Goal: Information Seeking & Learning: Learn about a topic

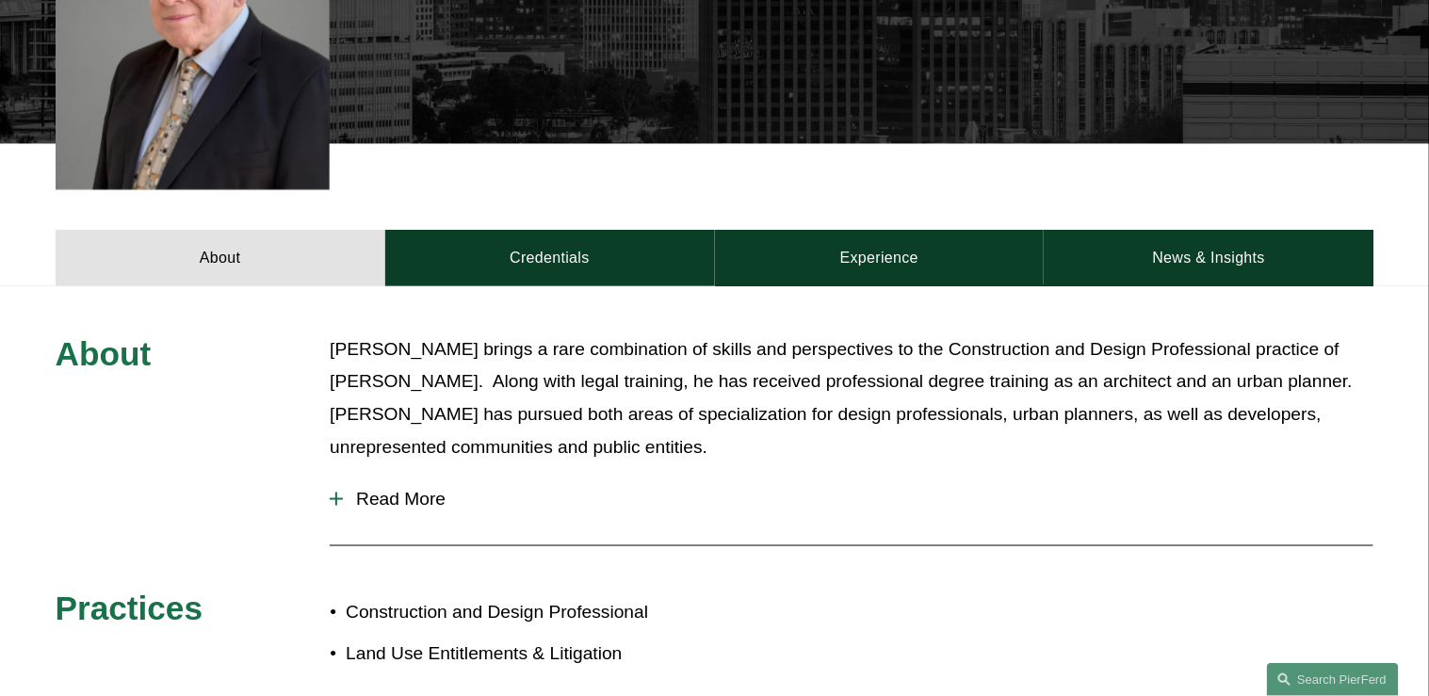
scroll to position [754, 0]
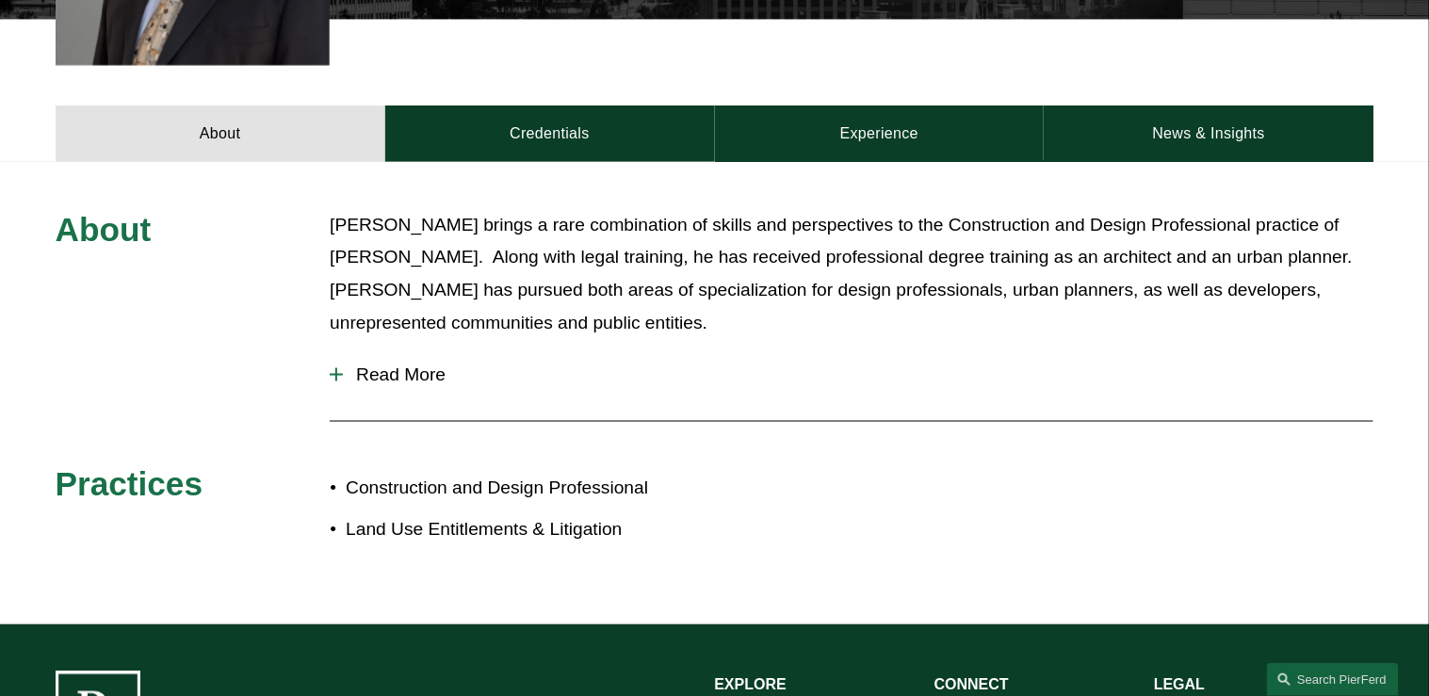
click at [398, 365] on span "Read More" at bounding box center [858, 375] width 1031 height 21
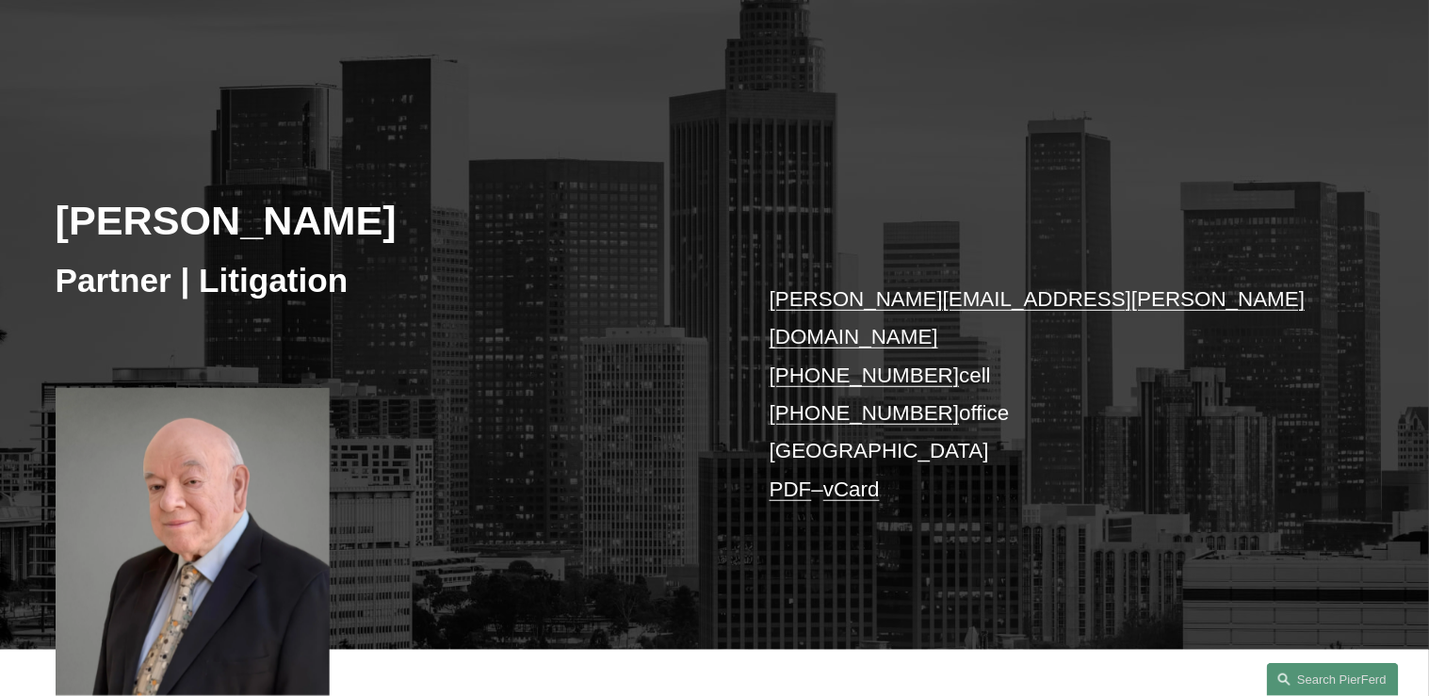
scroll to position [0, 0]
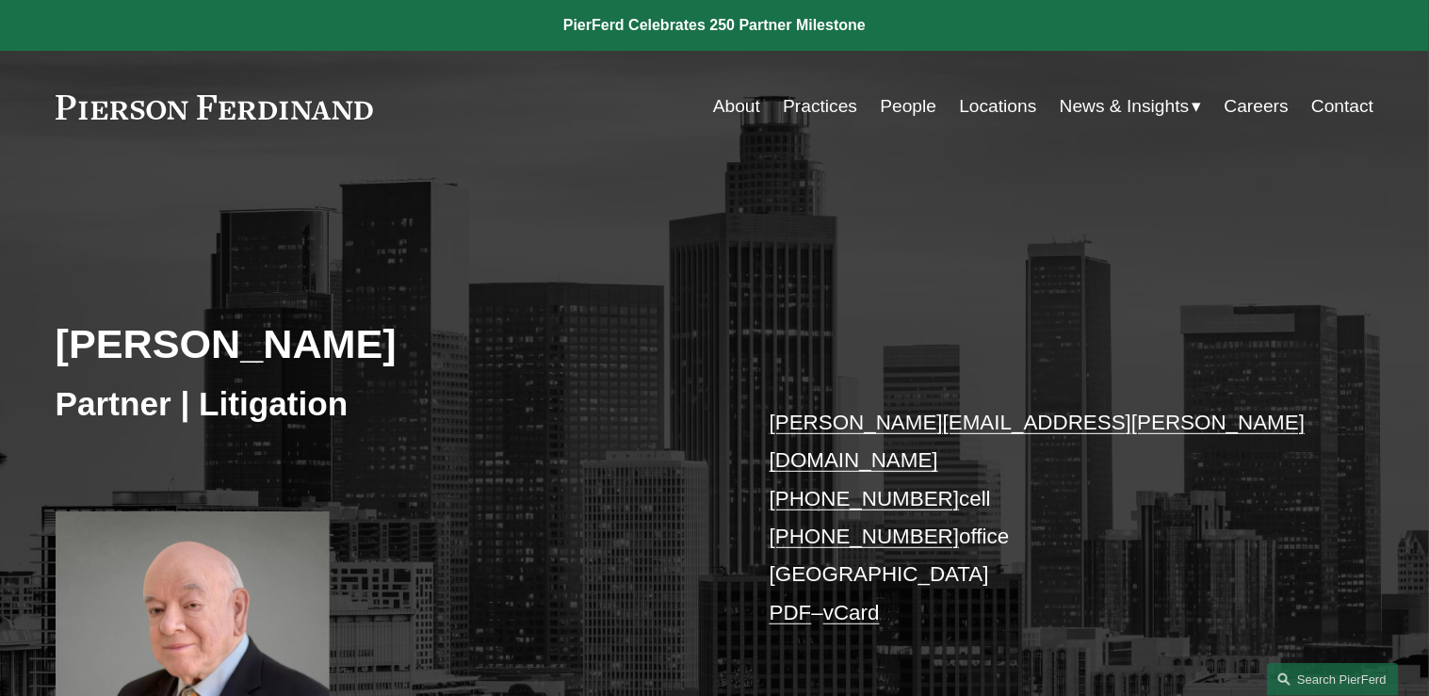
click at [557, 397] on h3 "Partner | Litigation" at bounding box center [385, 403] width 659 height 41
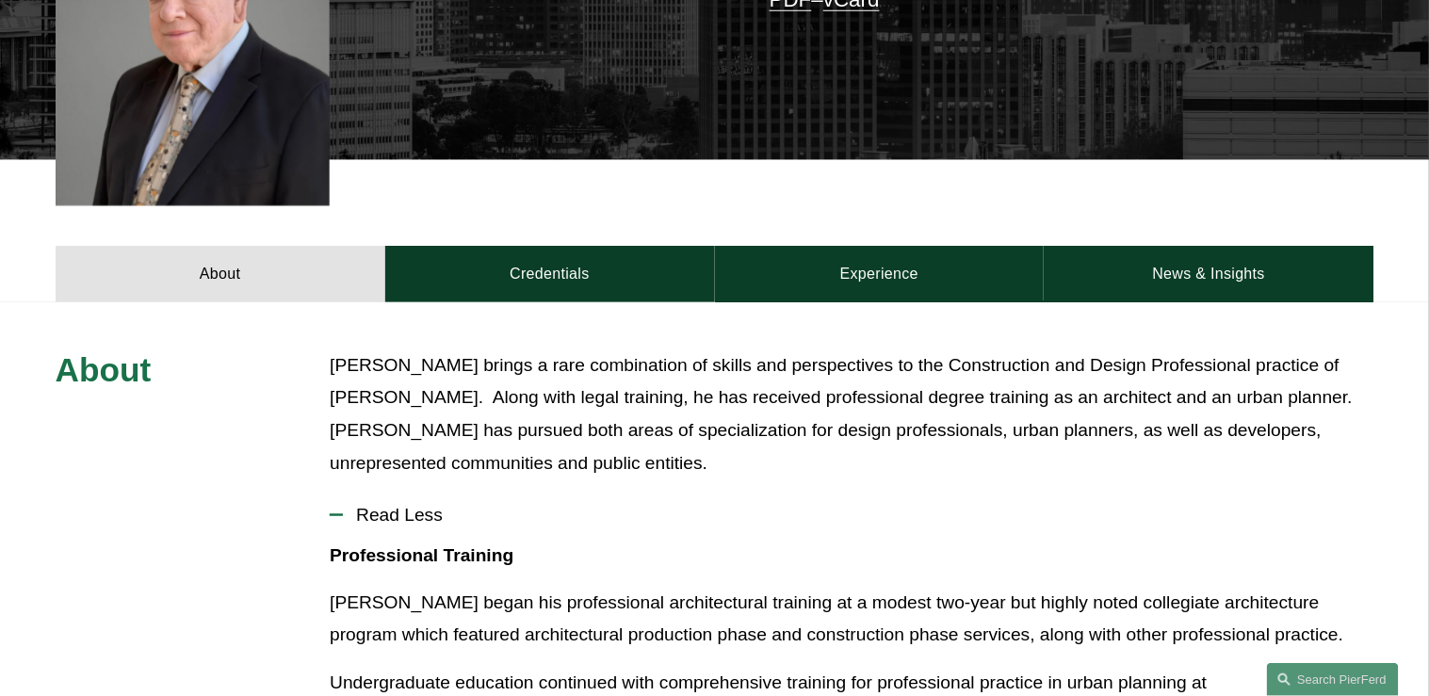
scroll to position [603, 0]
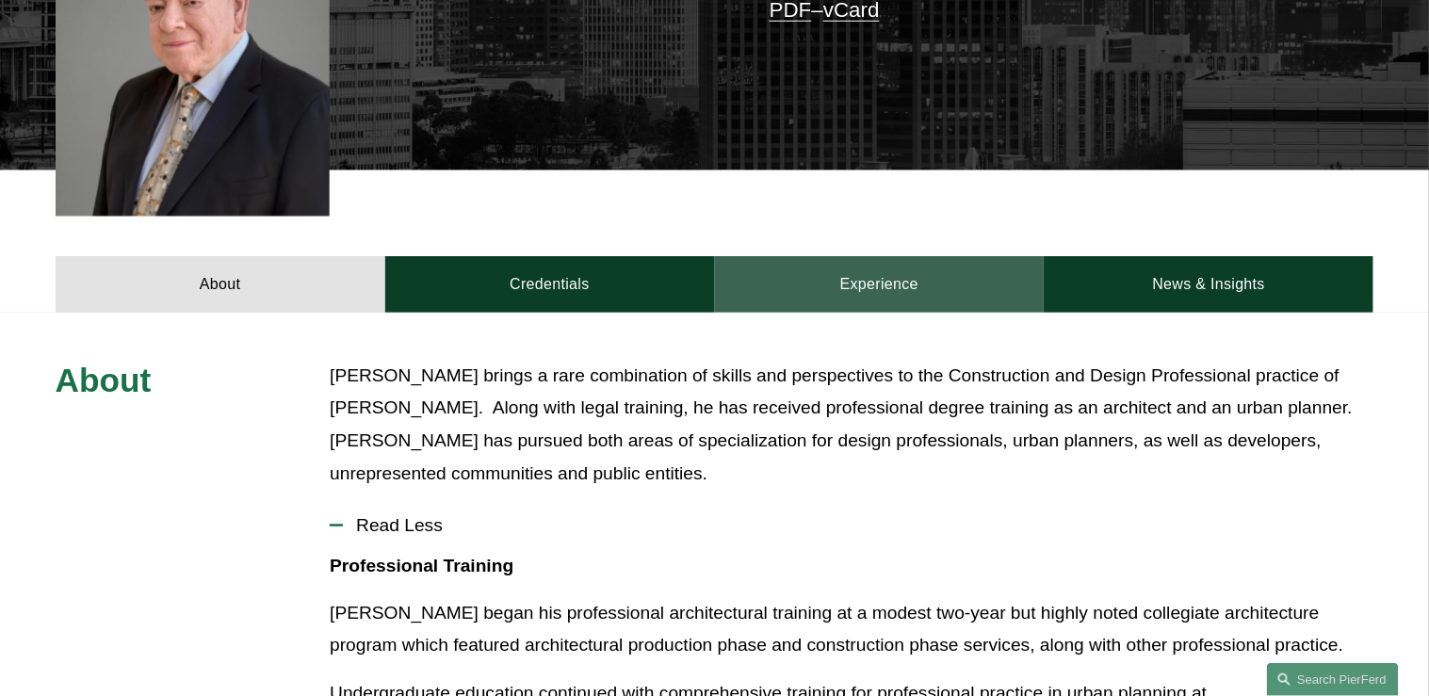
click at [882, 259] on link "Experience" at bounding box center [880, 284] width 330 height 57
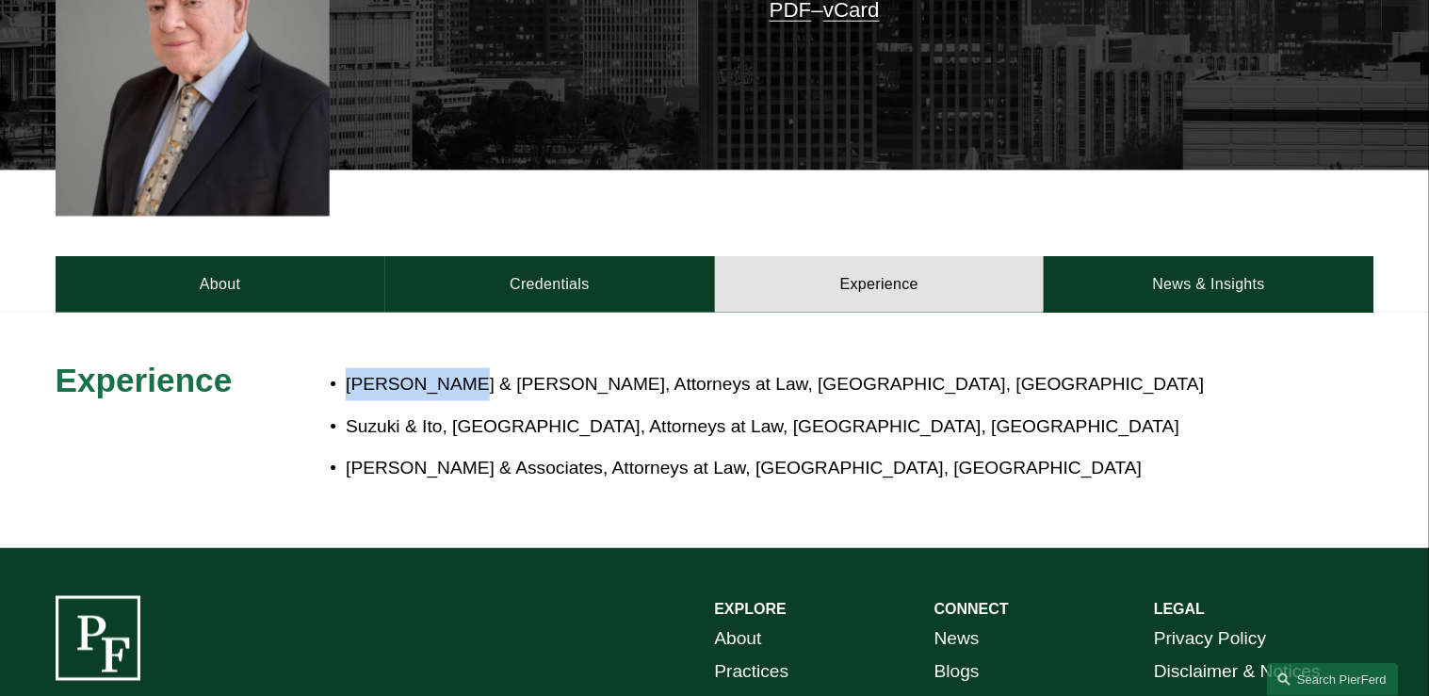
drag, startPoint x: 347, startPoint y: 359, endPoint x: 450, endPoint y: 355, distance: 103.7
click at [450, 368] on p "Natkin & Weisbach, Attorneys at Law, Santa Ana, CA" at bounding box center [777, 384] width 863 height 33
click at [798, 368] on p "Natkin & Weisbach, Attorneys at Law, Santa Ana, CA" at bounding box center [777, 384] width 863 height 33
click at [796, 368] on p "Natkin & Weisbach, Attorneys at Law, Santa Ana, CA" at bounding box center [777, 384] width 863 height 33
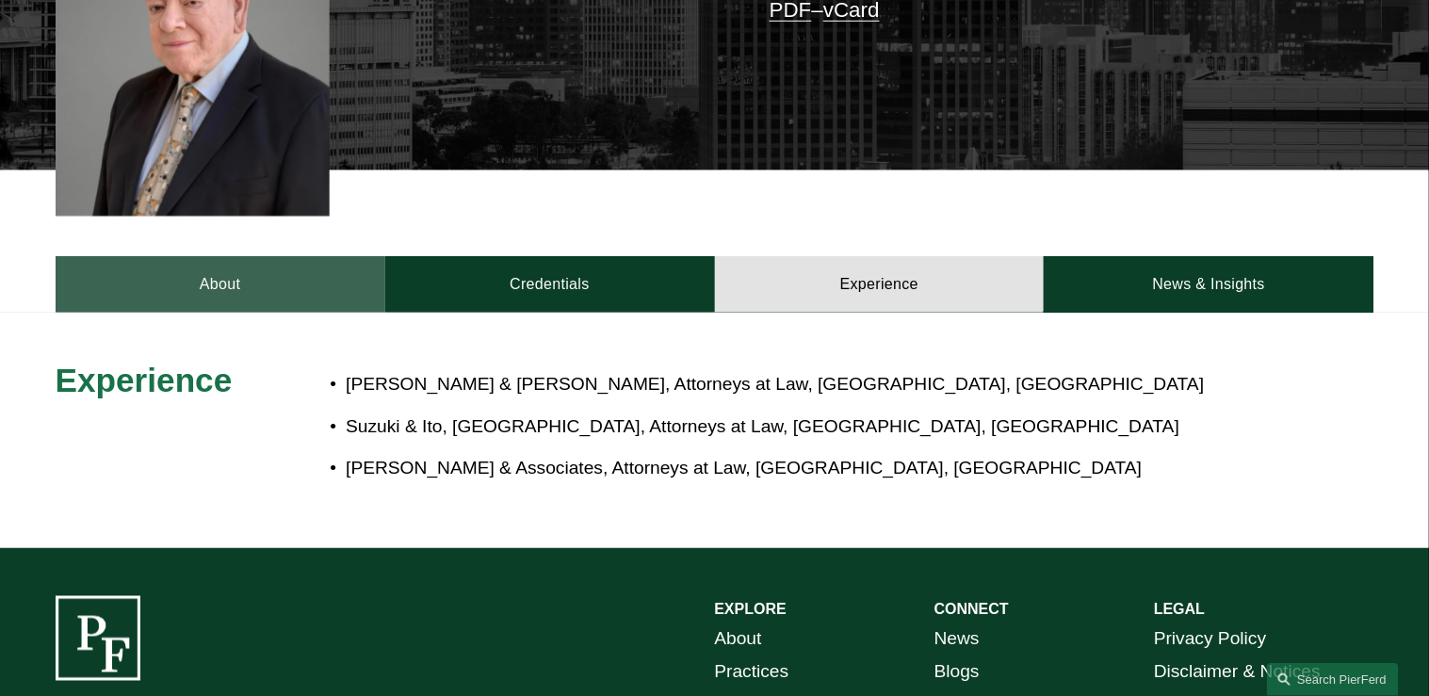
click at [266, 265] on link "About" at bounding box center [221, 284] width 330 height 57
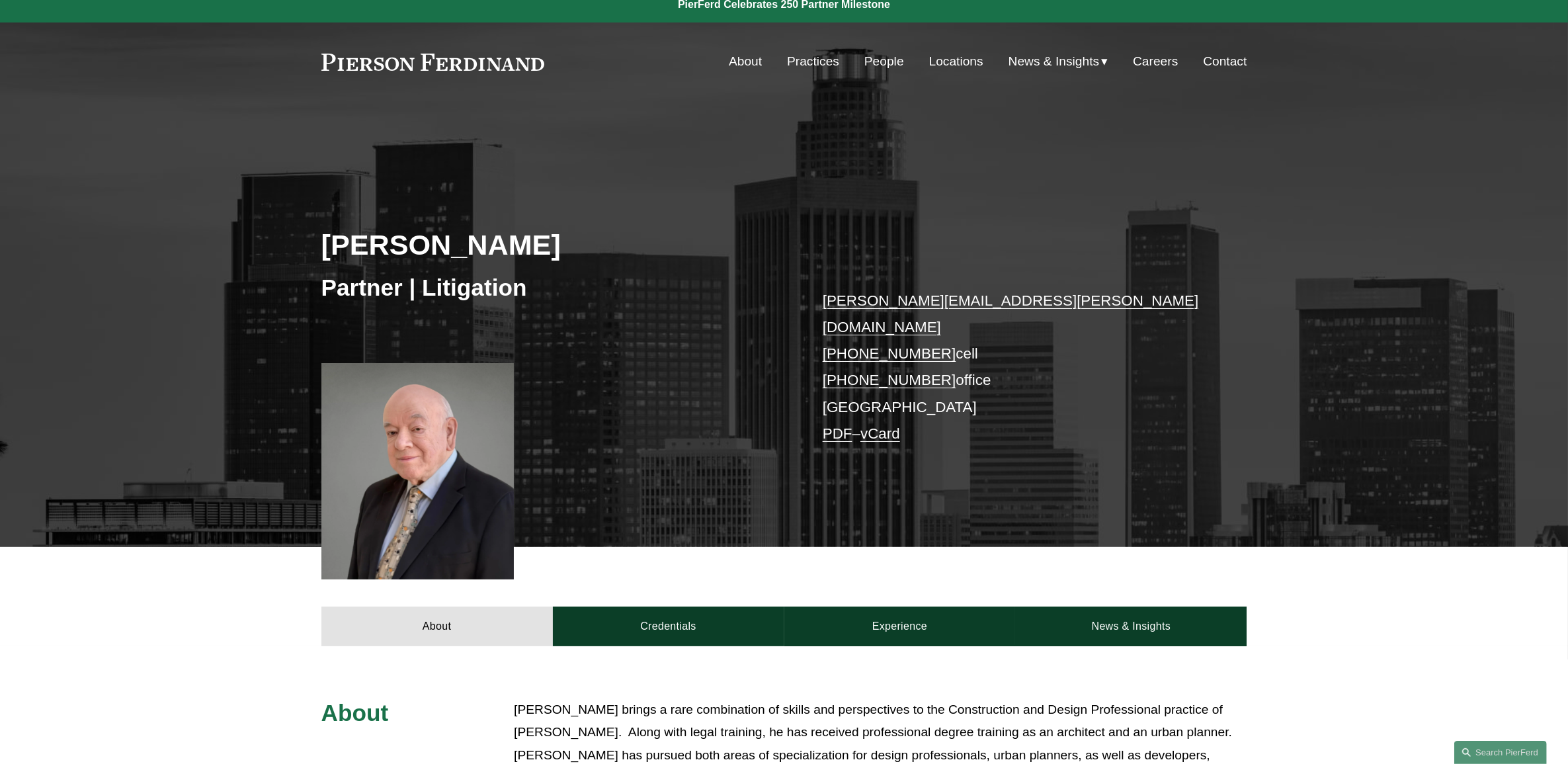
scroll to position [0, 0]
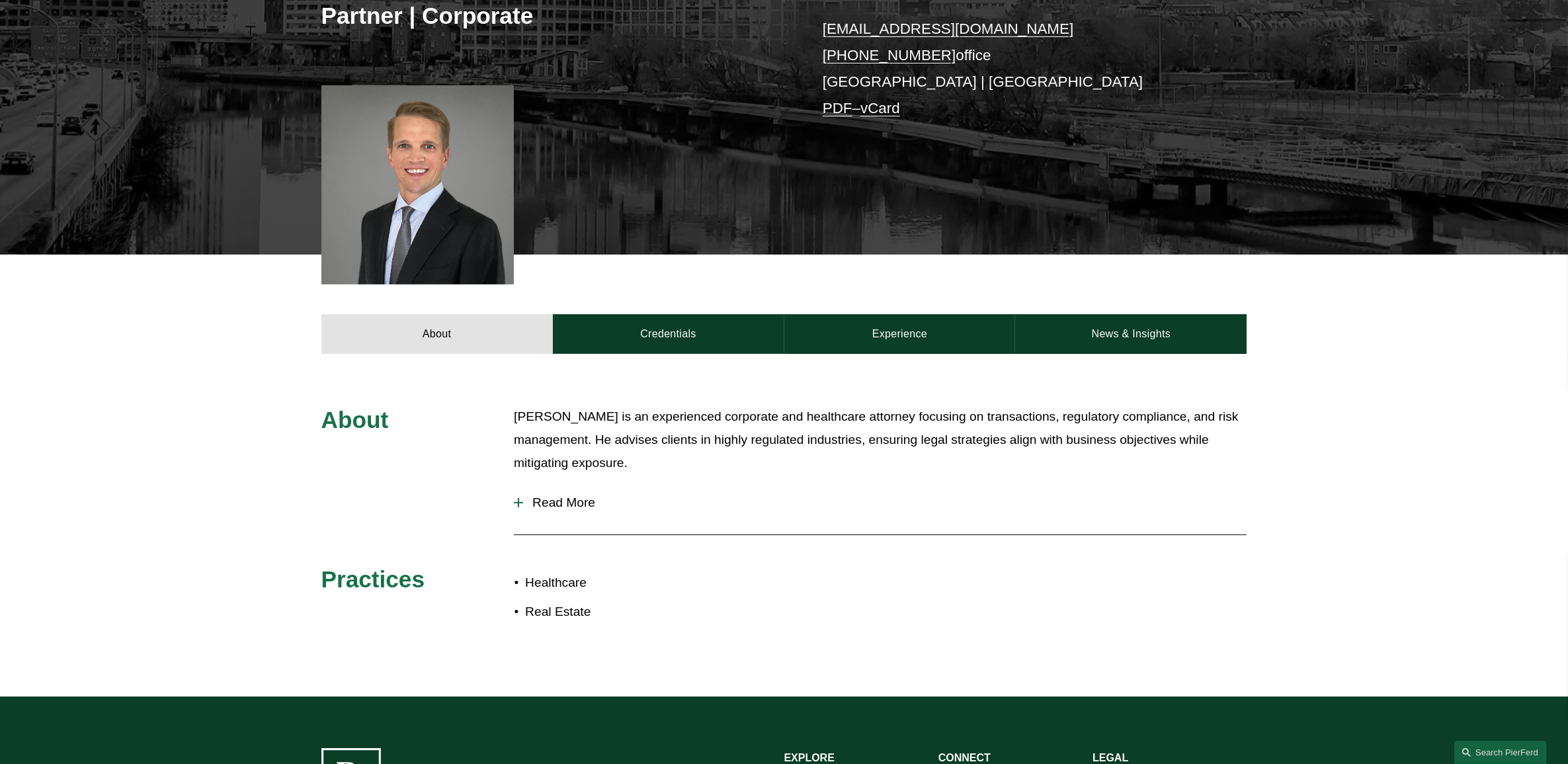
scroll to position [331, 0]
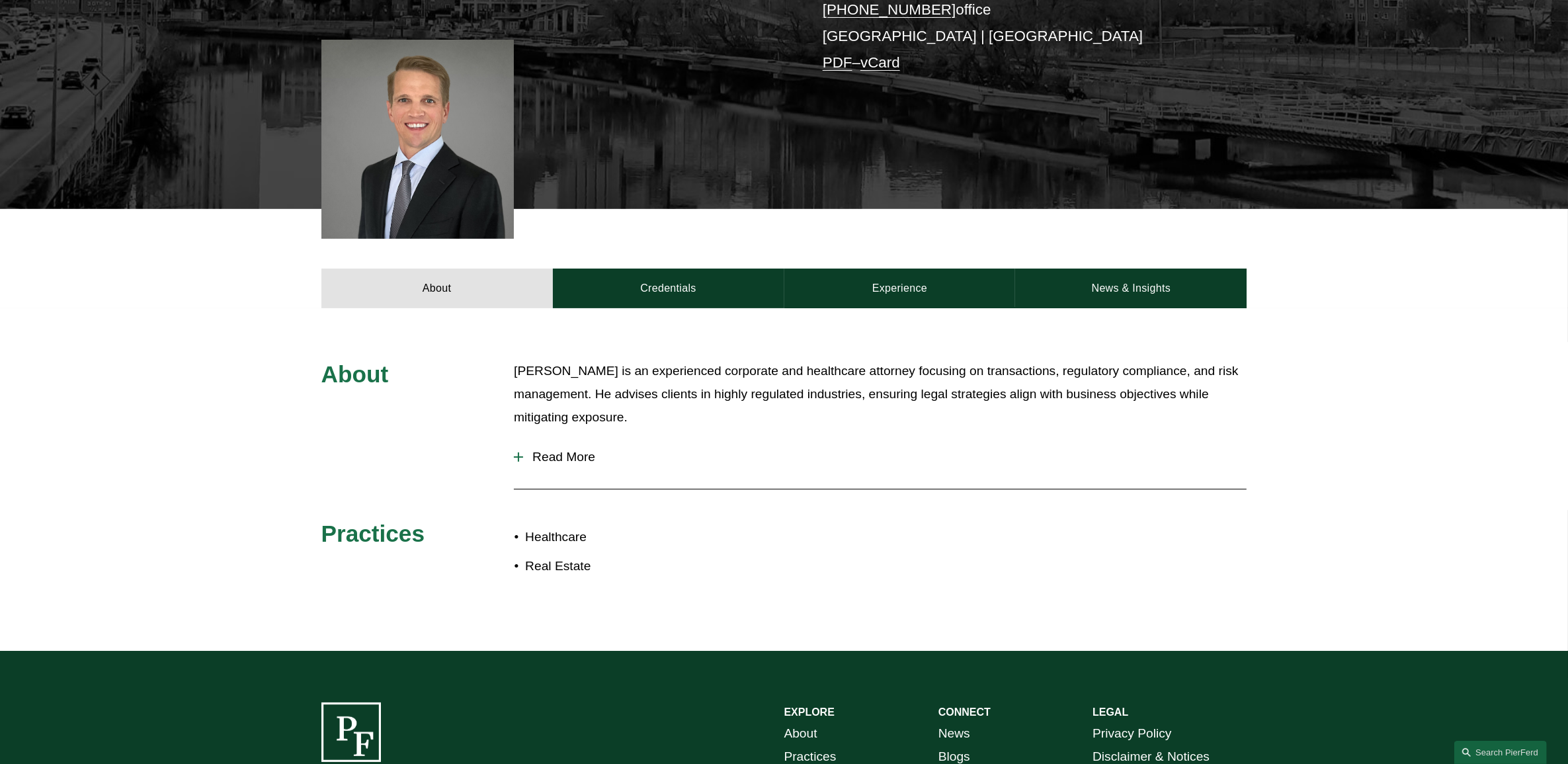
click at [550, 443] on button "Read More" at bounding box center [880, 457] width 733 height 34
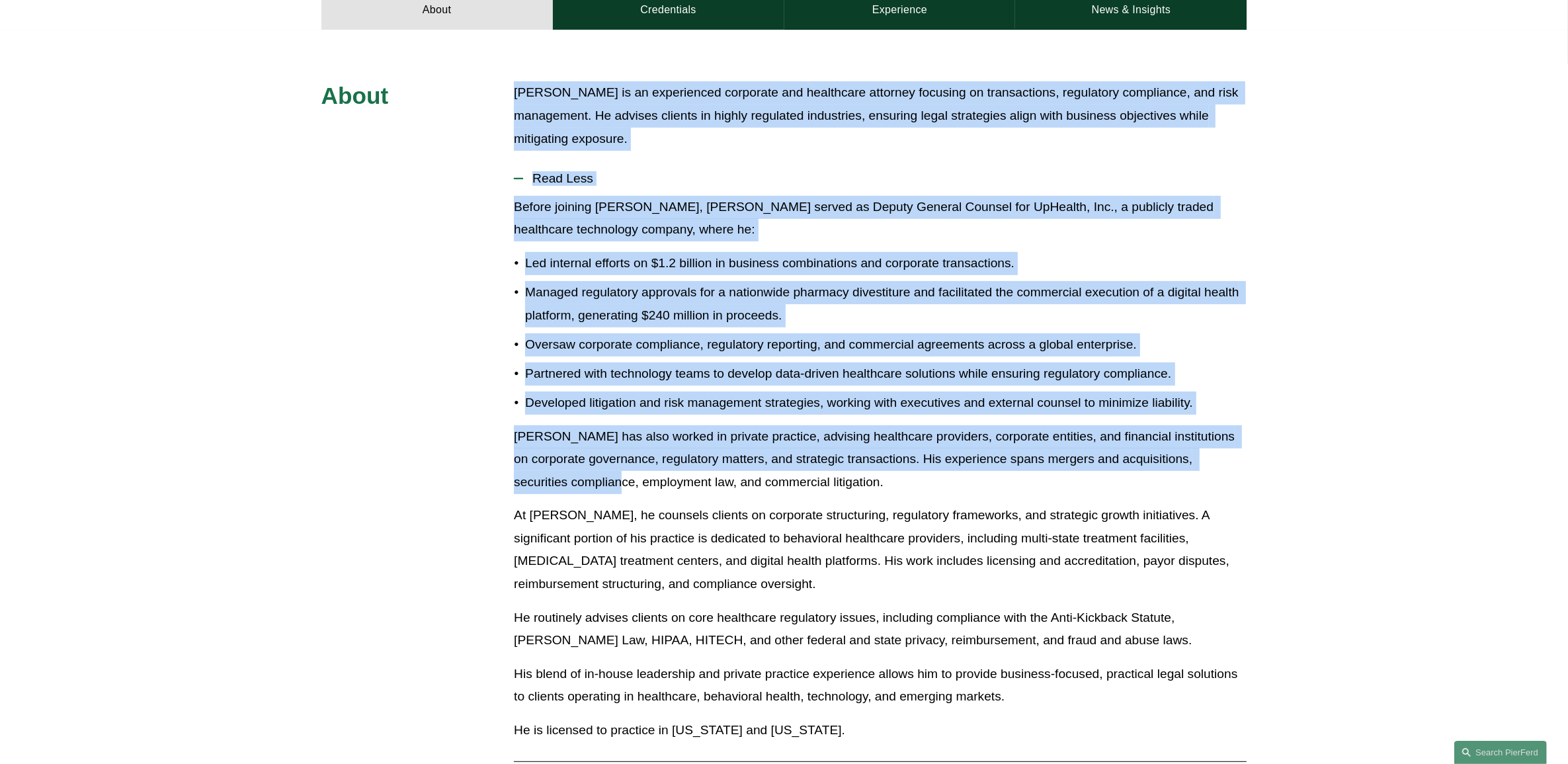
scroll to position [744, 0]
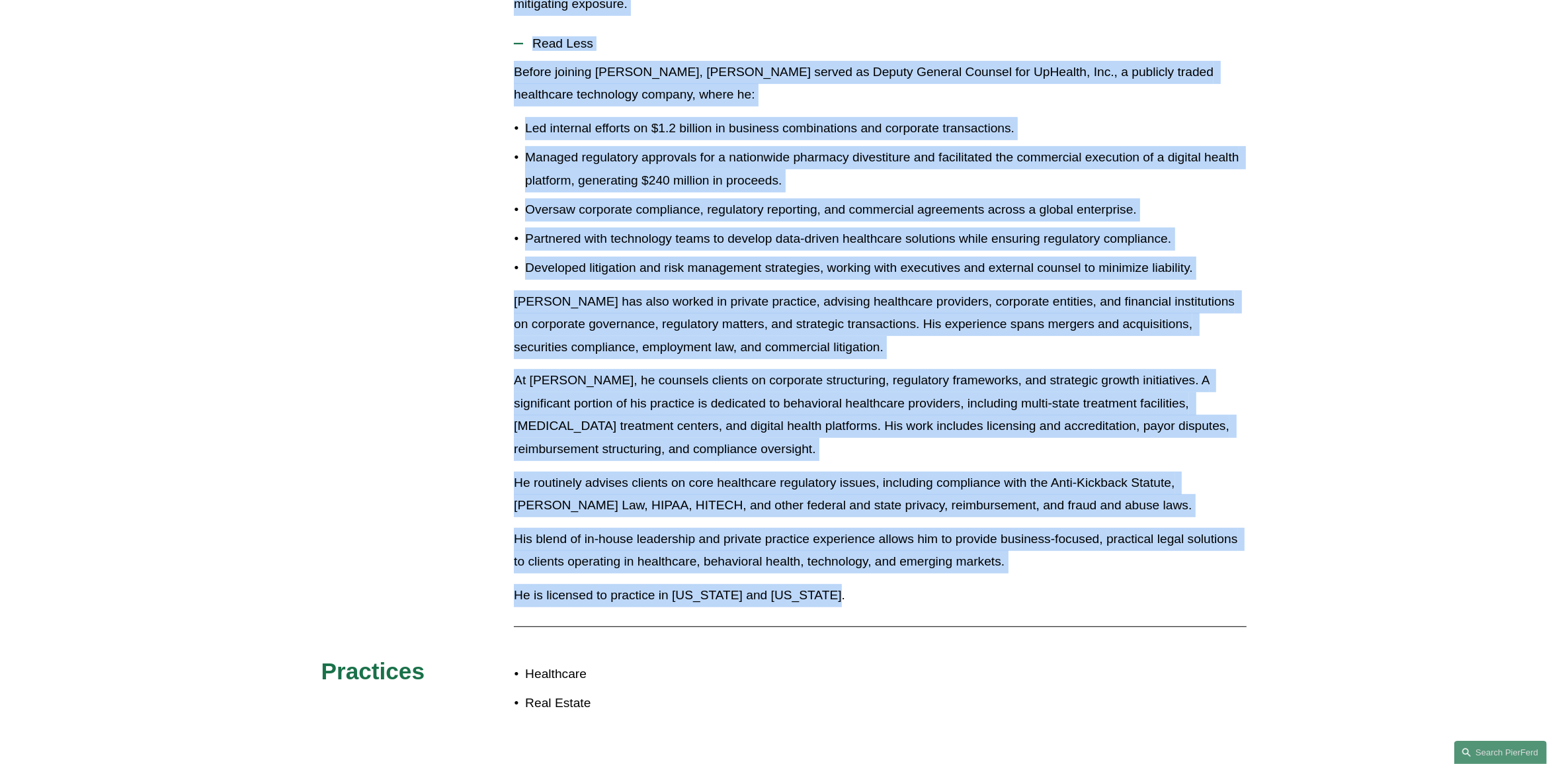
drag, startPoint x: 514, startPoint y: 374, endPoint x: 896, endPoint y: 586, distance: 436.9
click at [896, 586] on div "About Benjamin Hefflinger is an experienced corporate and healthcare attorney f…" at bounding box center [784, 341] width 1568 height 790
drag, startPoint x: 896, startPoint y: 586, endPoint x: 759, endPoint y: 445, distance: 196.6
copy div "Benjamin Hefflinger is an experienced corporate and healthcare attorney focusin…"
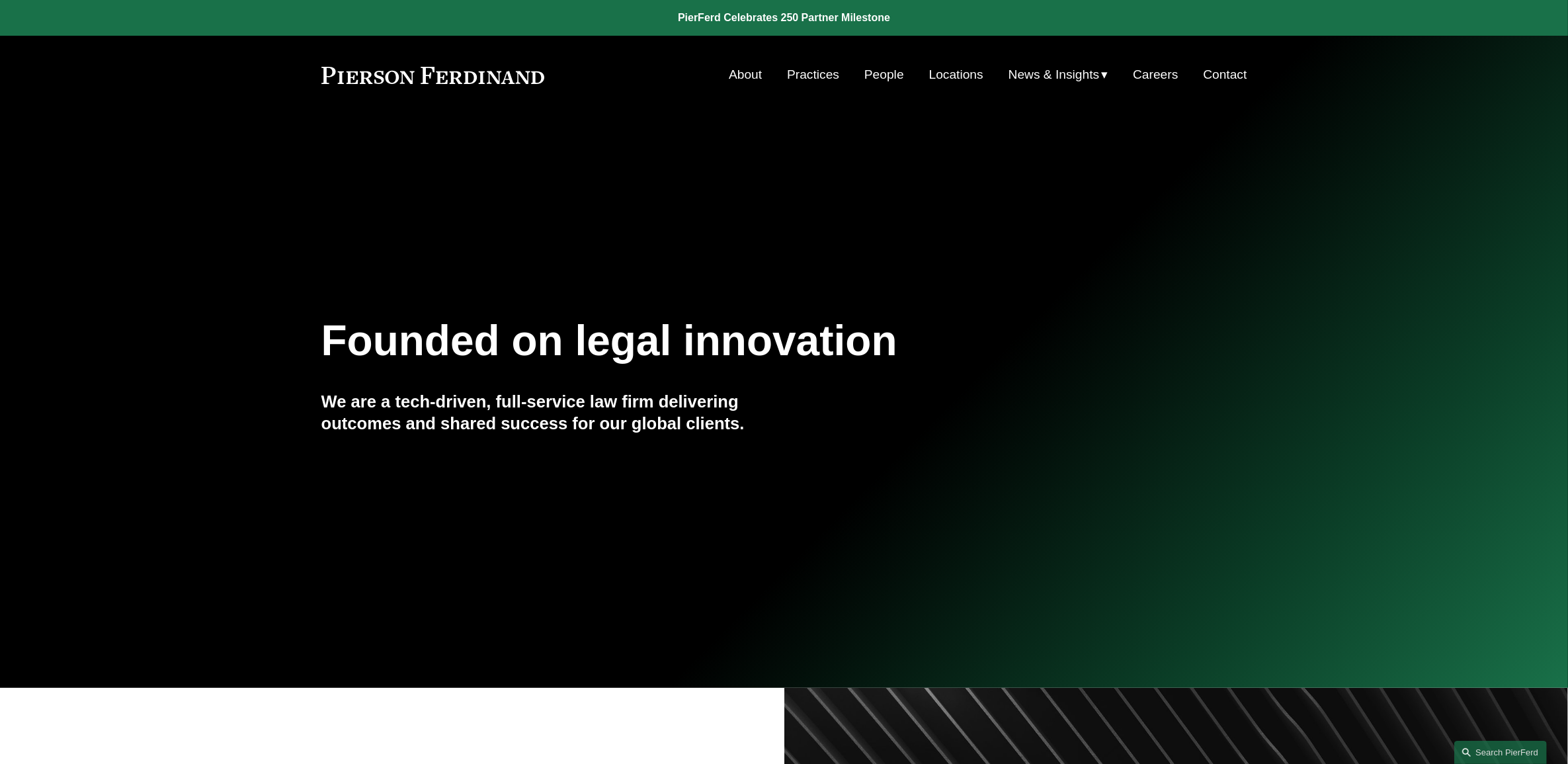
click at [893, 74] on link "People" at bounding box center [884, 75] width 40 height 25
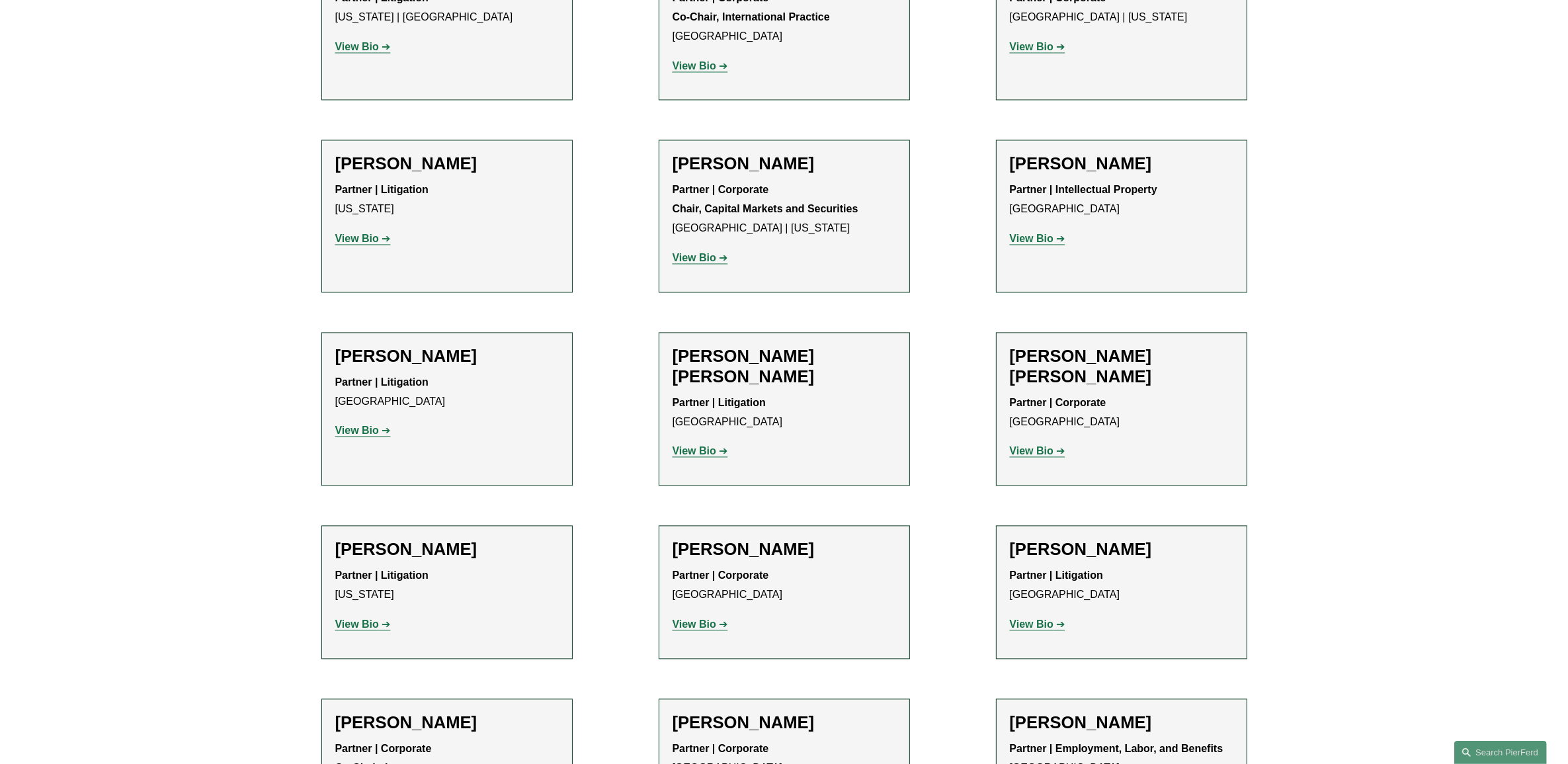
scroll to position [10654, 0]
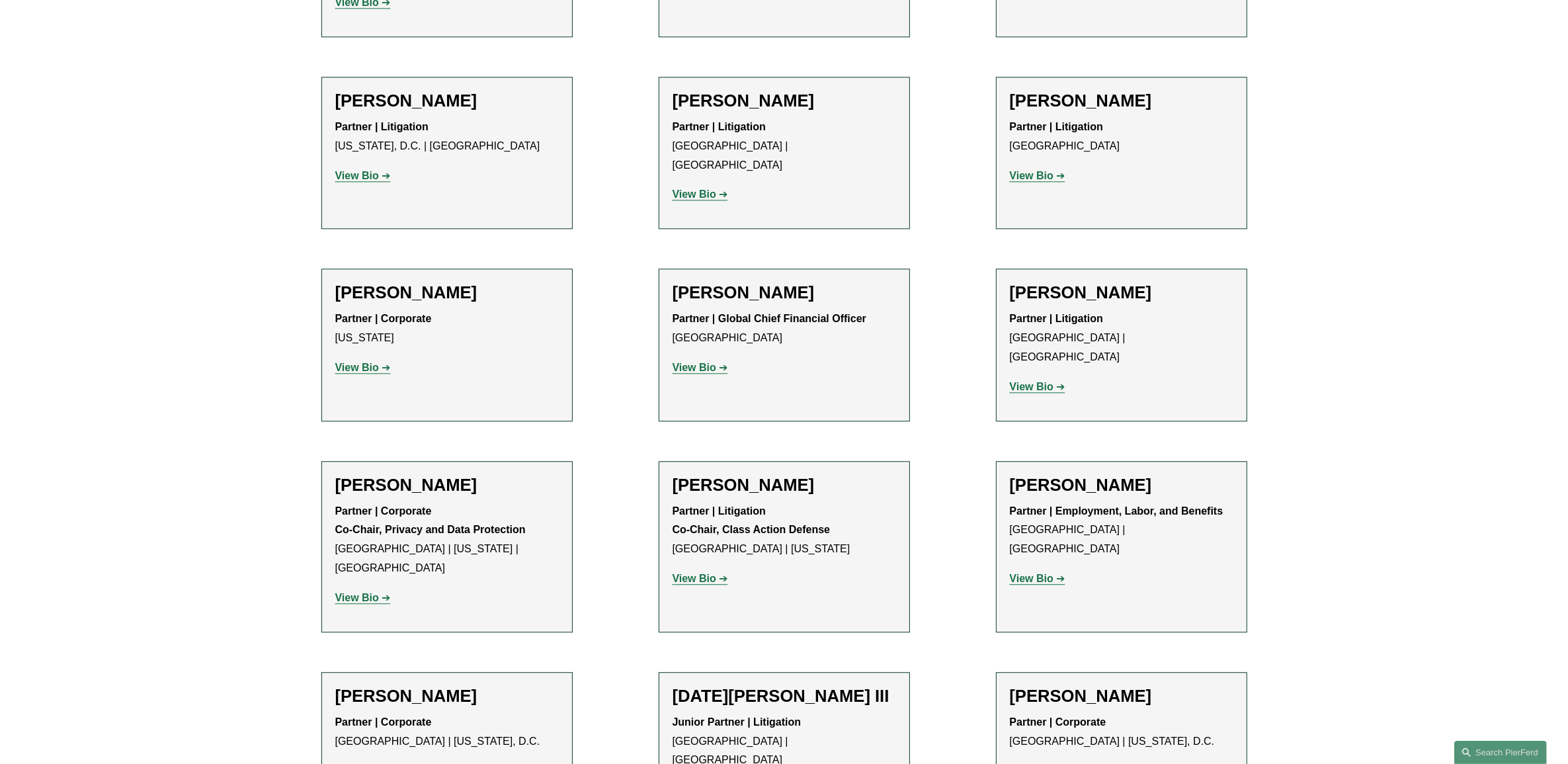
scroll to position [10323, 0]
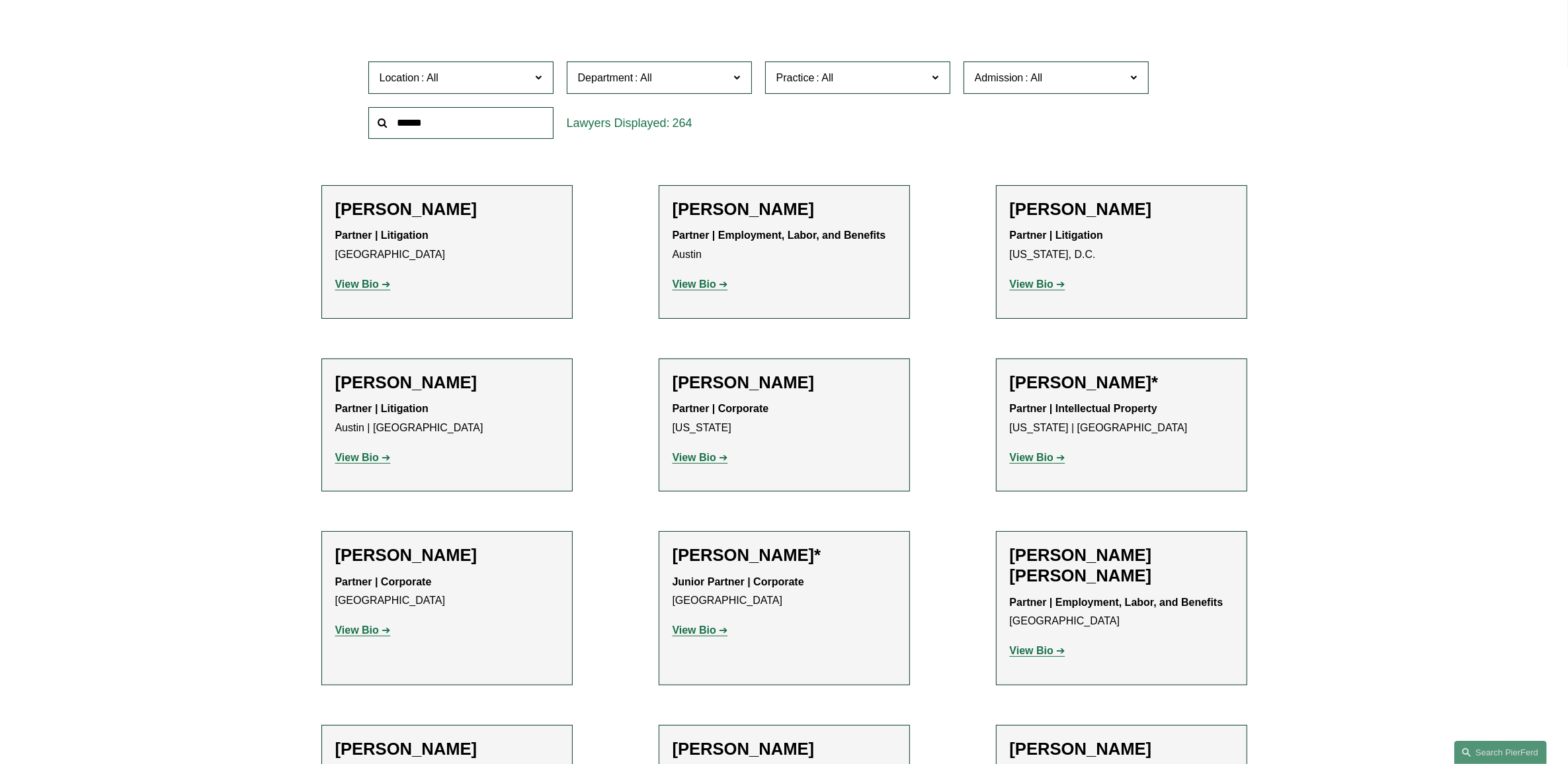
click at [713, 458] on strong "View Bio" at bounding box center [694, 457] width 44 height 11
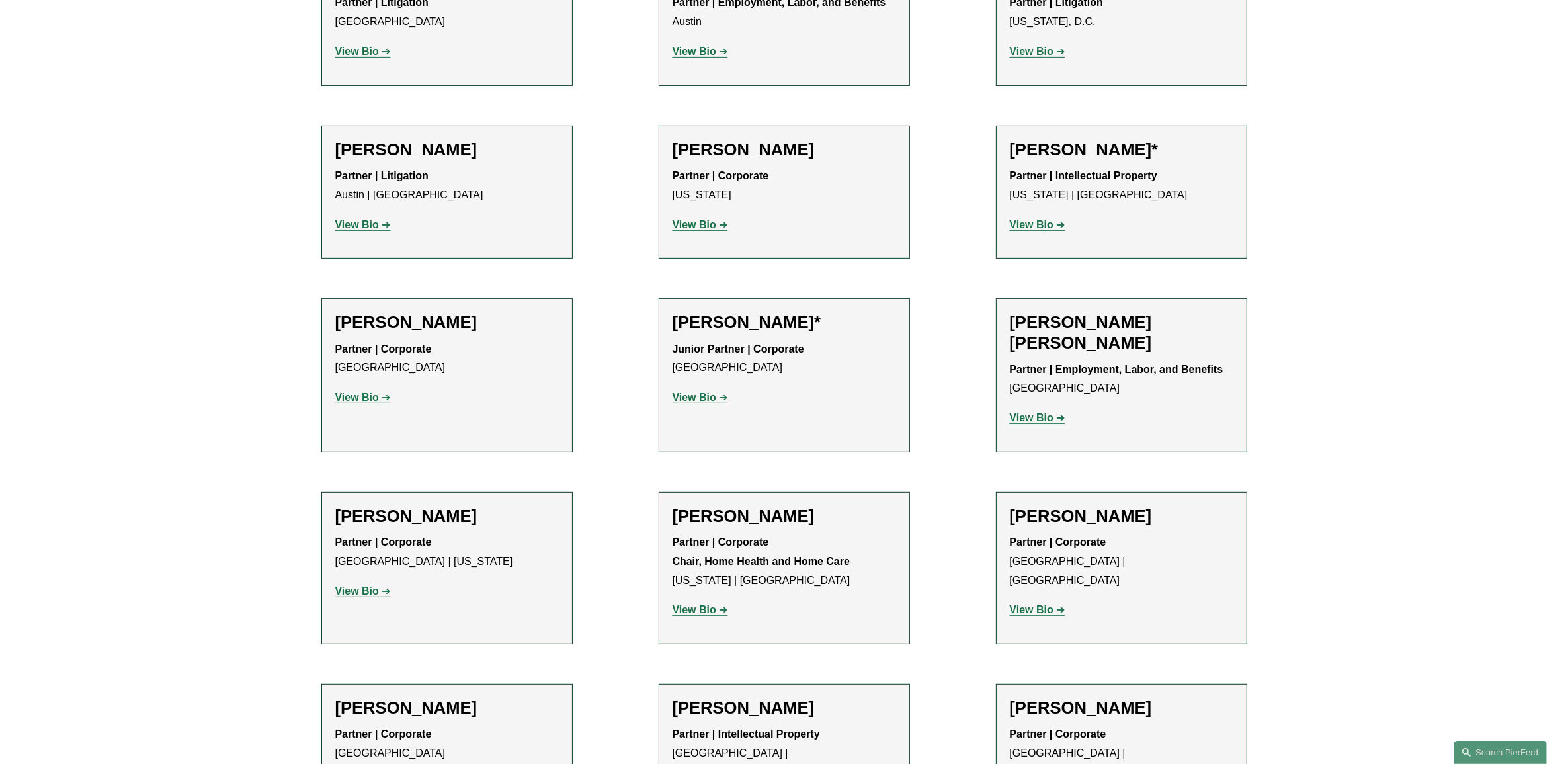
scroll to position [685, 0]
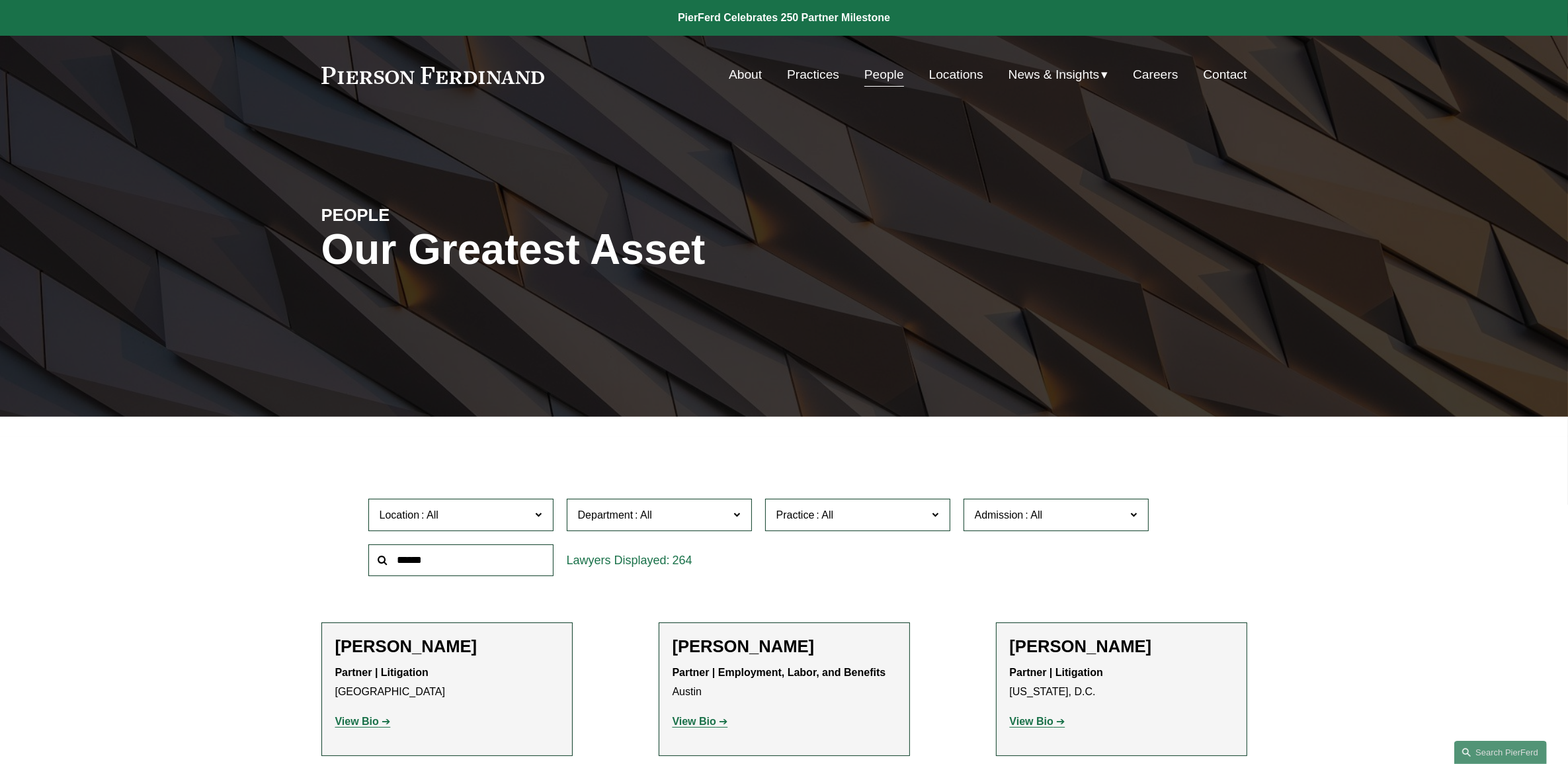
scroll to position [994, 0]
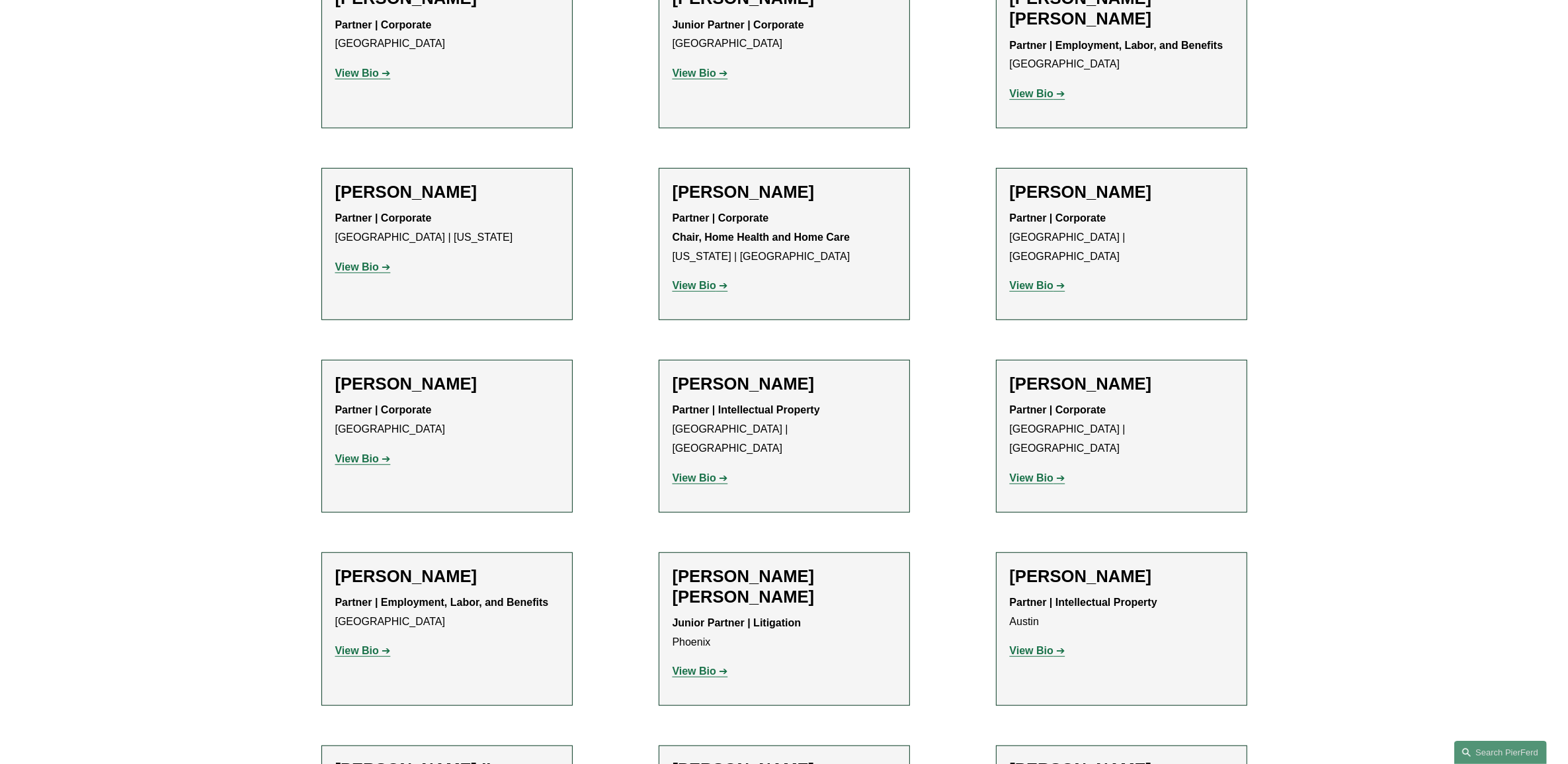
click at [766, 566] on h2 "McCall K. Bauersfeld" at bounding box center [784, 586] width 223 height 41
click at [859, 566] on h2 "McCall K. Bauersfeld" at bounding box center [784, 586] width 223 height 41
drag, startPoint x: 853, startPoint y: 553, endPoint x: 653, endPoint y: 560, distance: 200.1
copy h2 "McCall K. Bauersfeld"
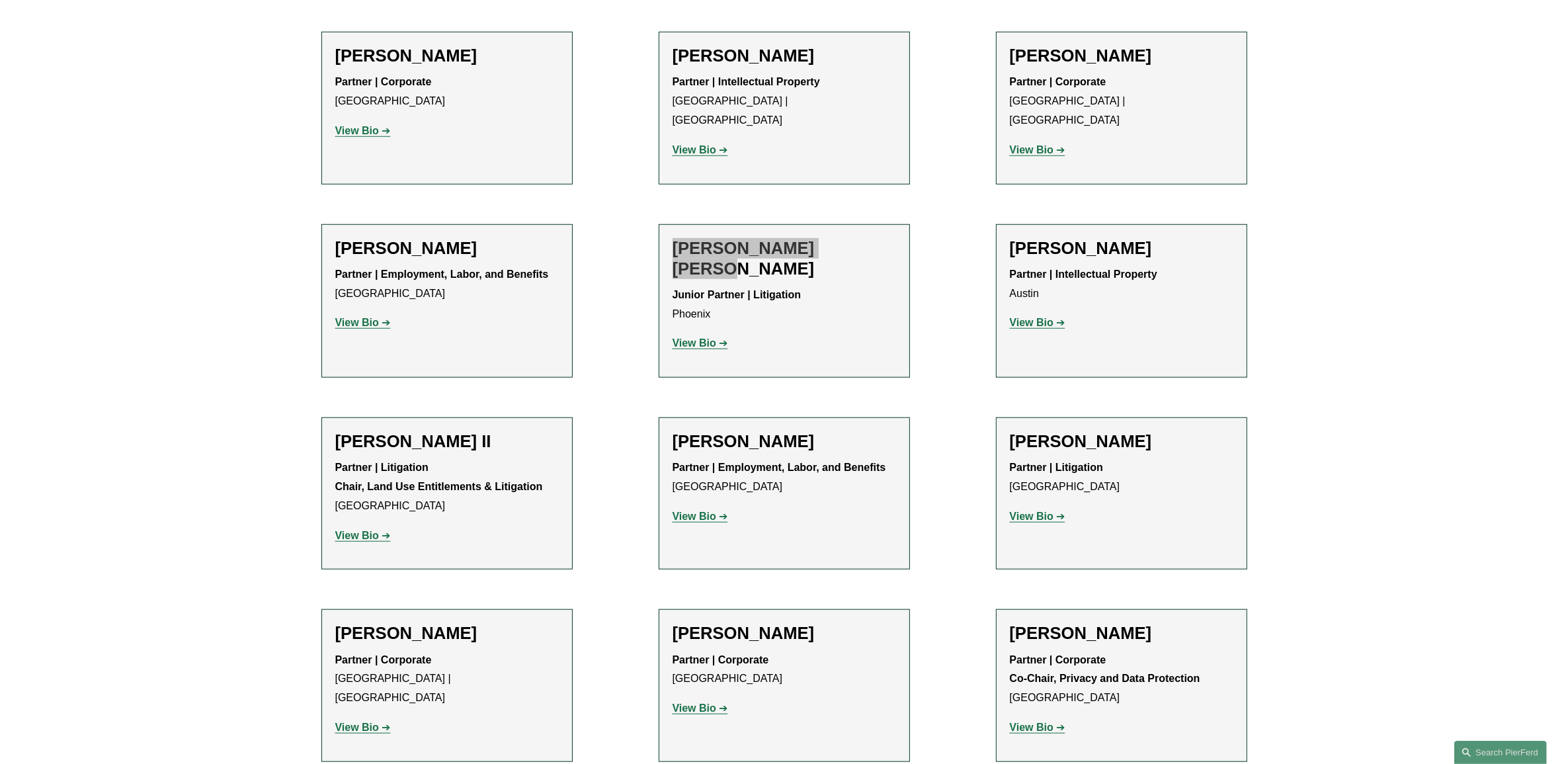
scroll to position [1325, 0]
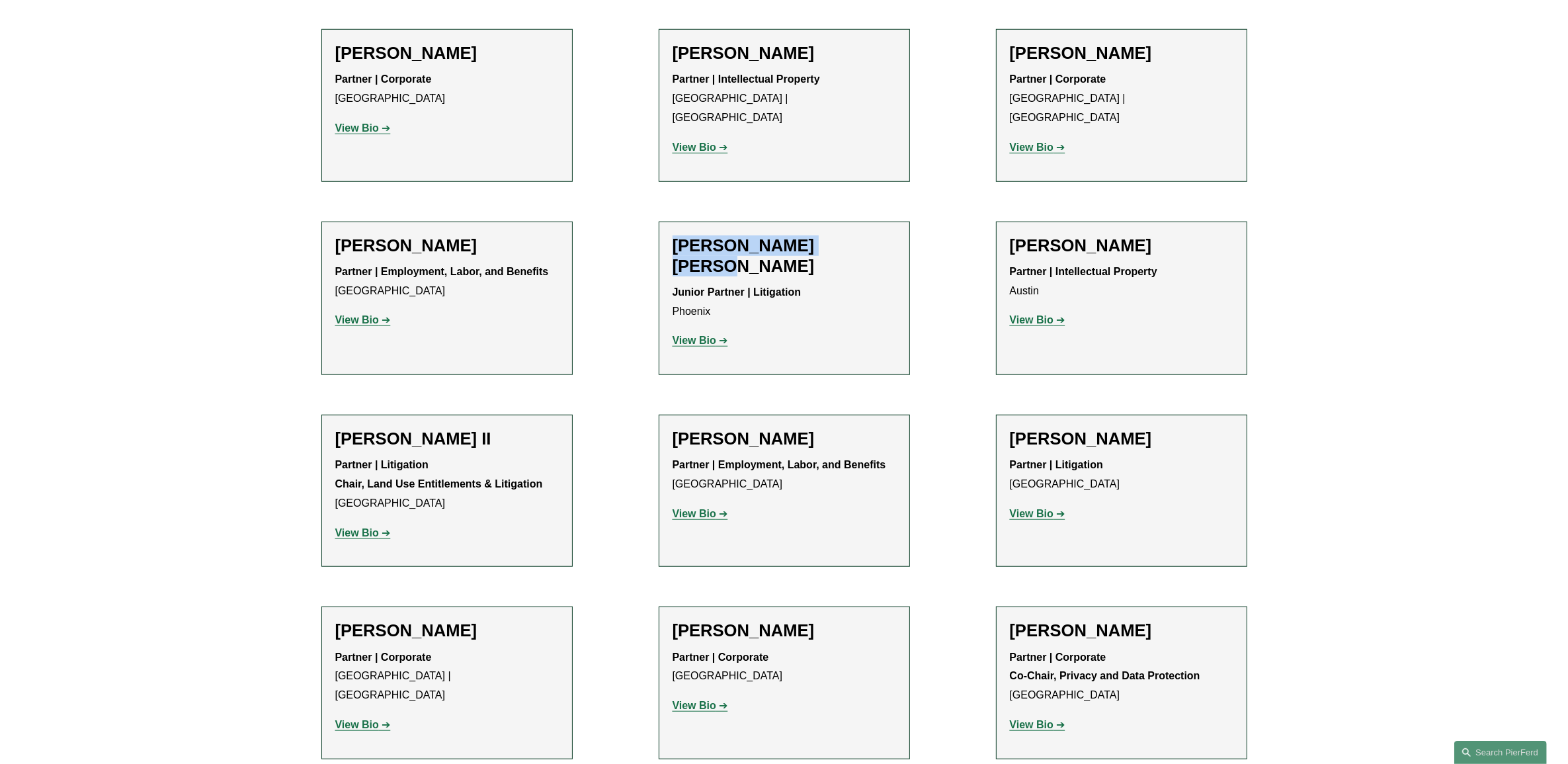
click at [719, 335] on link "View Bio" at bounding box center [700, 341] width 55 height 11
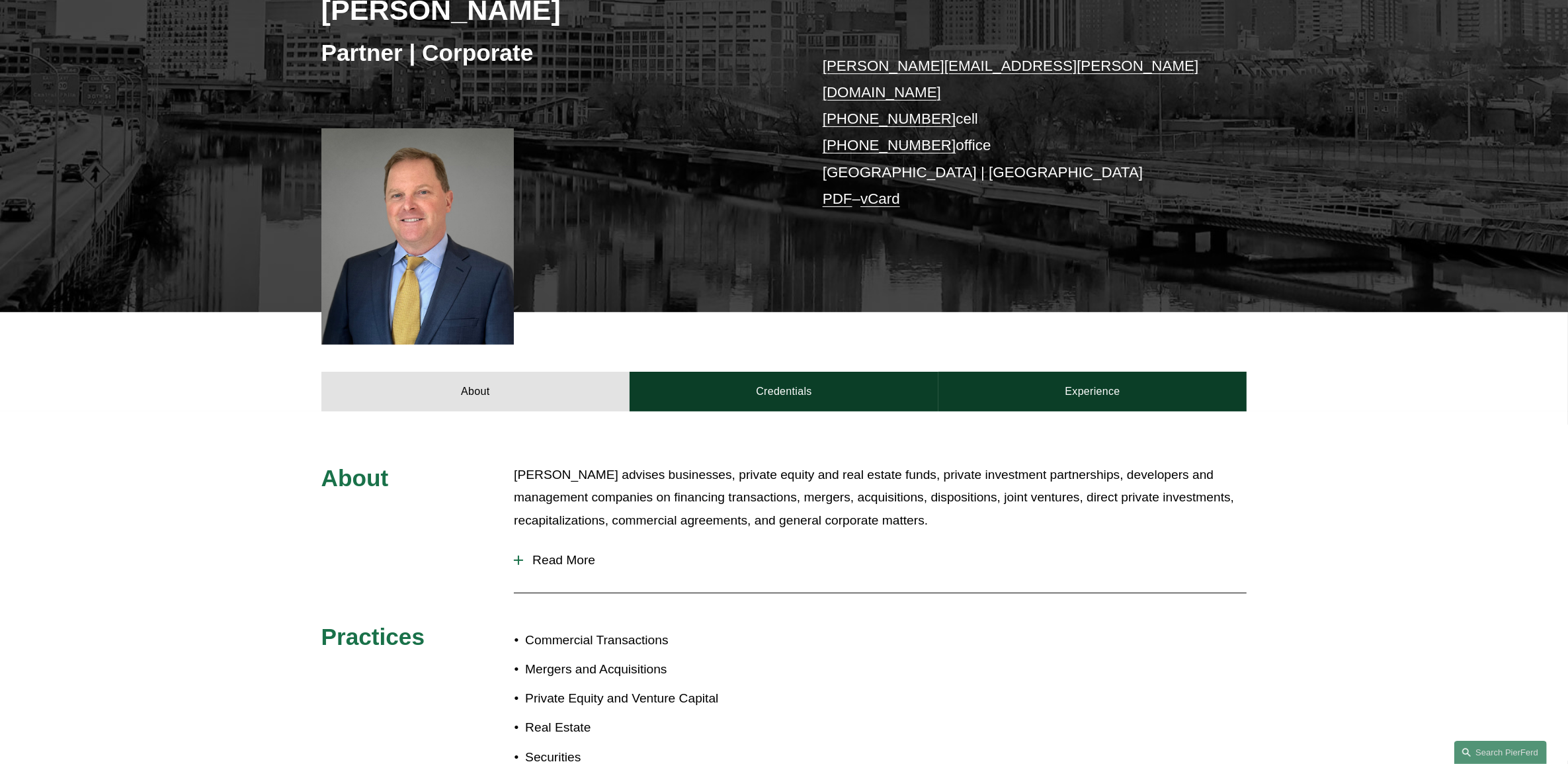
scroll to position [331, 0]
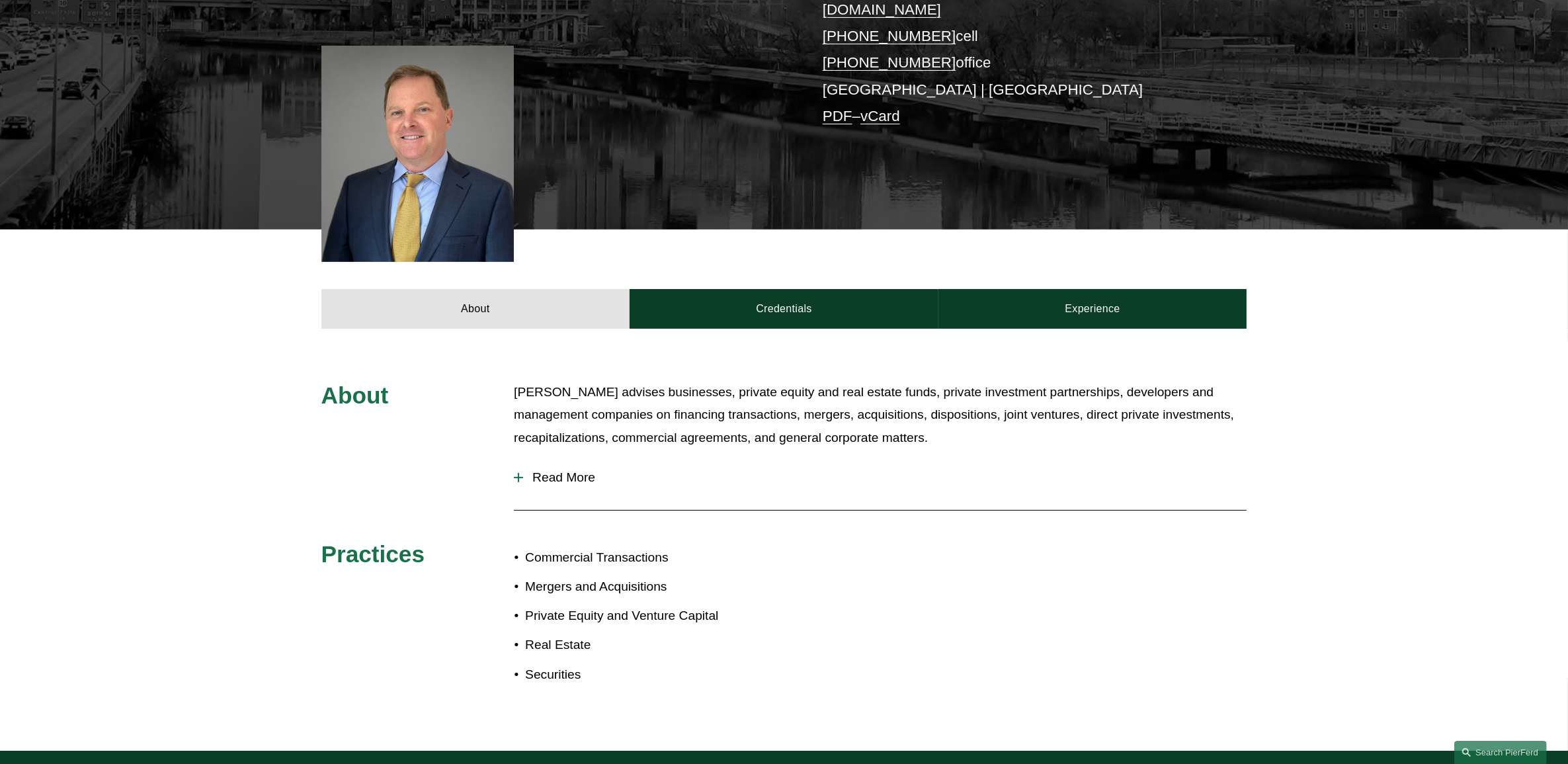
click at [571, 461] on button "Read More" at bounding box center [880, 477] width 733 height 34
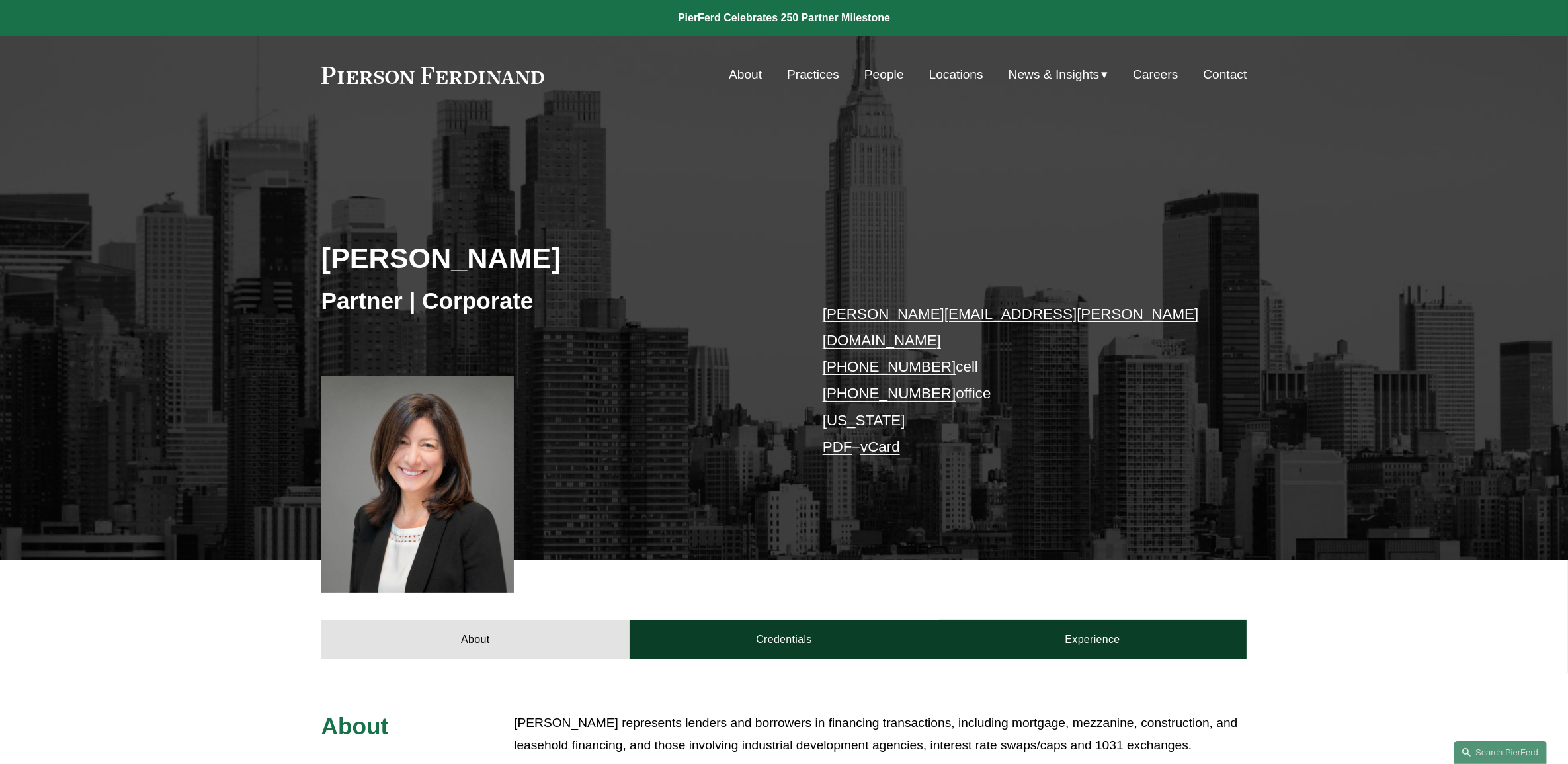
click at [347, 251] on h2 "[PERSON_NAME]" at bounding box center [552, 258] width 463 height 34
click at [347, 251] on h2 "Cathleen Allen" at bounding box center [552, 258] width 463 height 34
copy div "Cathleen Allen"
click at [544, 246] on h2 "Cathleen Allen" at bounding box center [552, 258] width 463 height 34
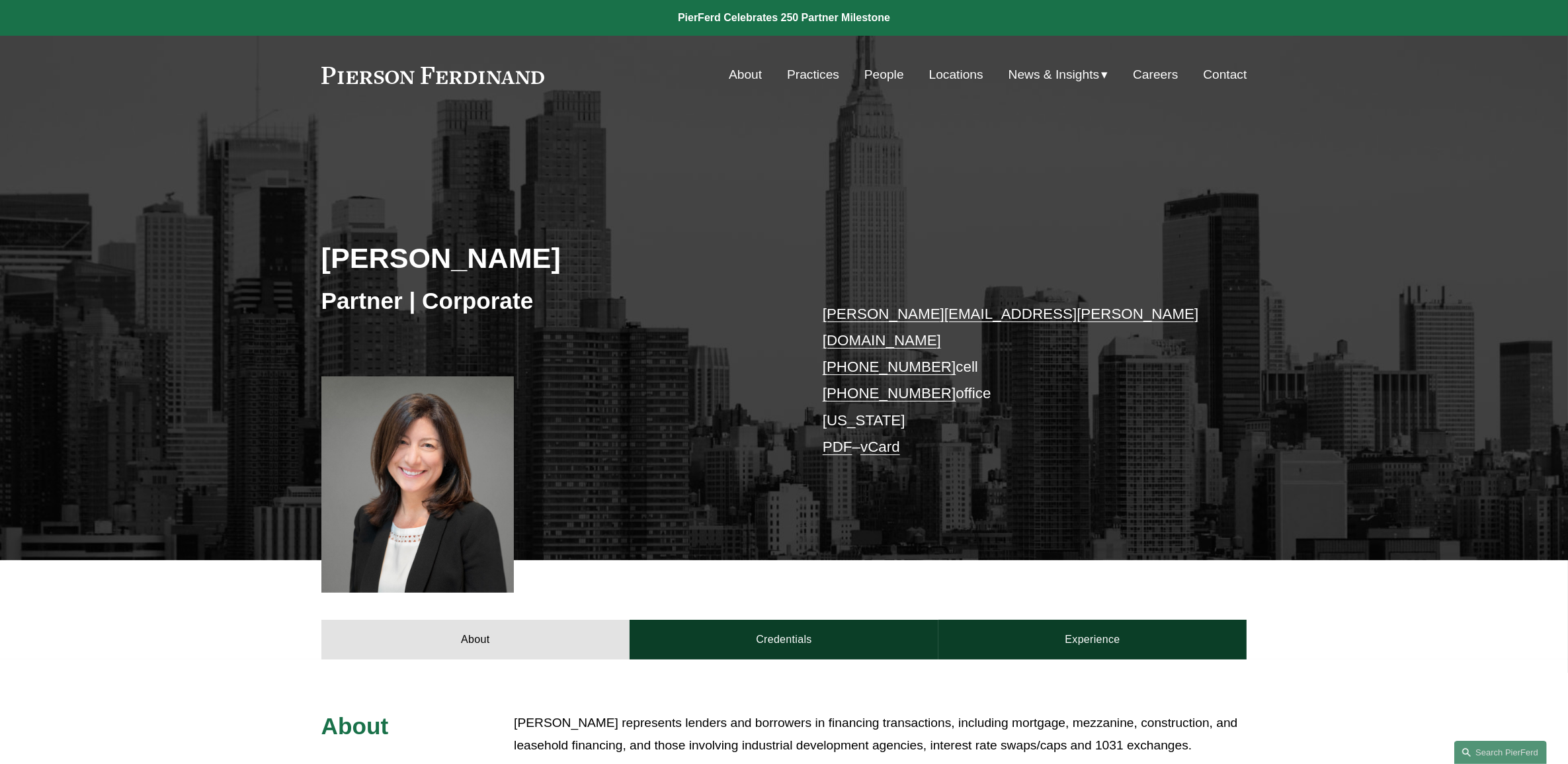
click at [662, 390] on div "Cathleen Allen Partner | Corporate cathleen.allen@pierferd.com +1.631.327.6778 …" at bounding box center [784, 361] width 1568 height 399
drag, startPoint x: 735, startPoint y: 222, endPoint x: 1136, endPoint y: 528, distance: 504.4
click at [1136, 528] on div "Cathleen Allen Partner | Corporate cathleen.allen@pierferd.com +1.631.327.6778 …" at bounding box center [784, 361] width 1568 height 399
drag, startPoint x: 1136, startPoint y: 528, endPoint x: 1134, endPoint y: 521, distance: 7.3
click at [1136, 522] on div "Cathleen Allen Partner | Corporate cathleen.allen@pierferd.com +1.631.327.6778 …" at bounding box center [784, 361] width 1568 height 399
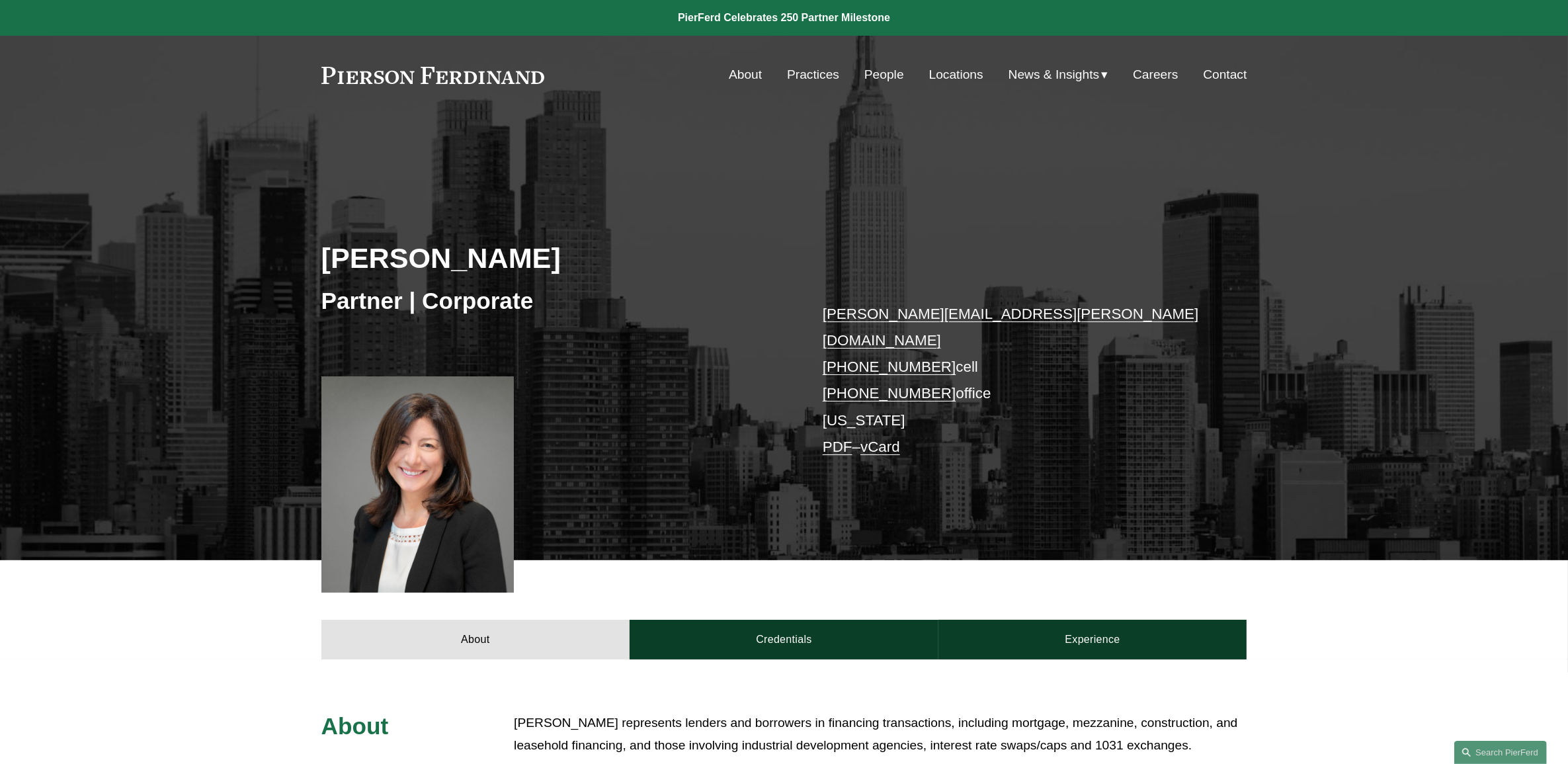
click at [1030, 477] on div "Cathleen Allen Partner | Corporate cathleen.allen@pierferd.com +1.631.327.6778 …" at bounding box center [784, 361] width 1568 height 399
click at [1025, 473] on div "Cathleen Allen Partner | Corporate cathleen.allen@pierferd.com +1.631.327.6778 …" at bounding box center [784, 361] width 1568 height 399
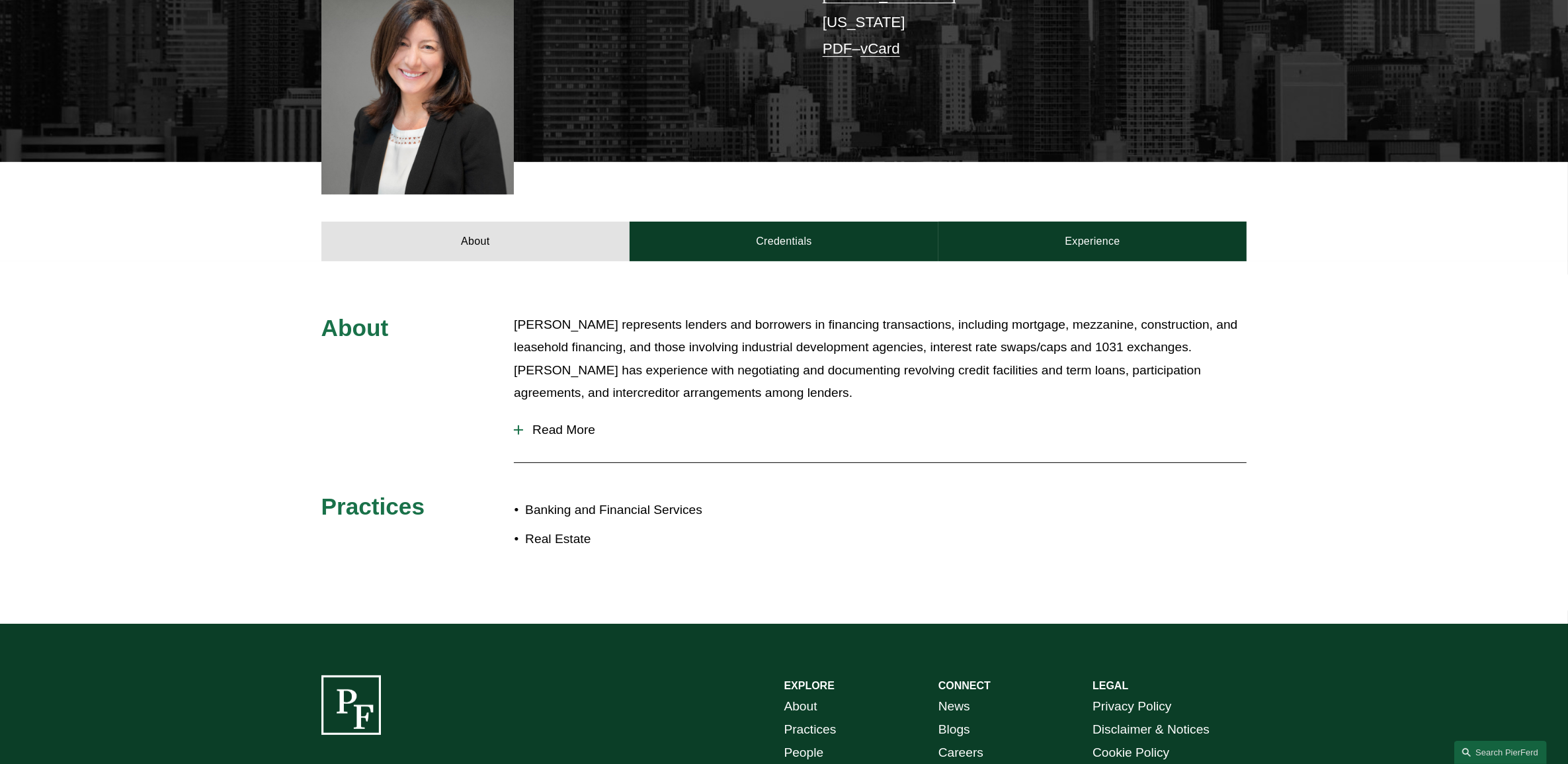
scroll to position [414, 0]
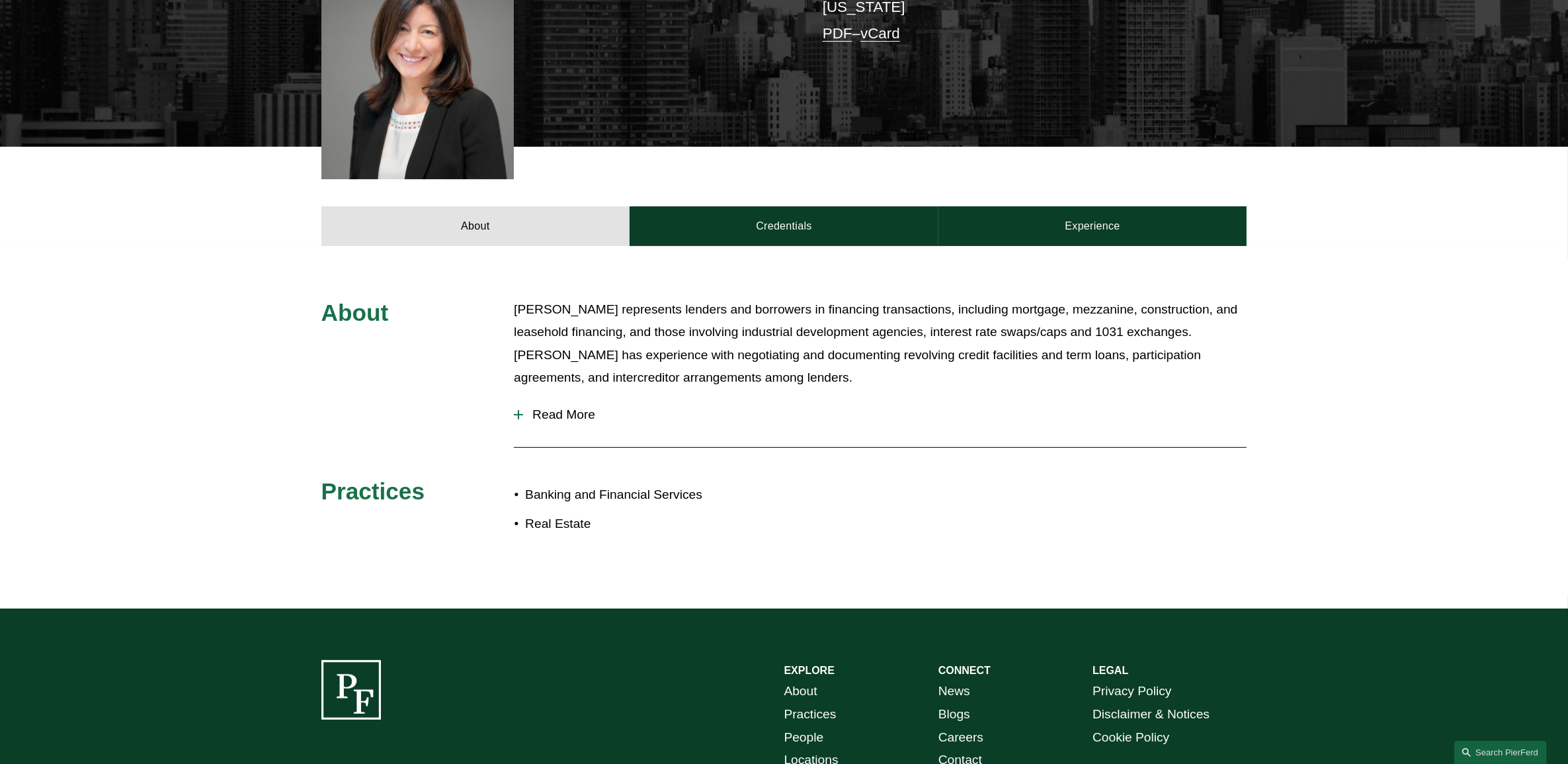
click at [547, 407] on span "Read More" at bounding box center [884, 414] width 724 height 15
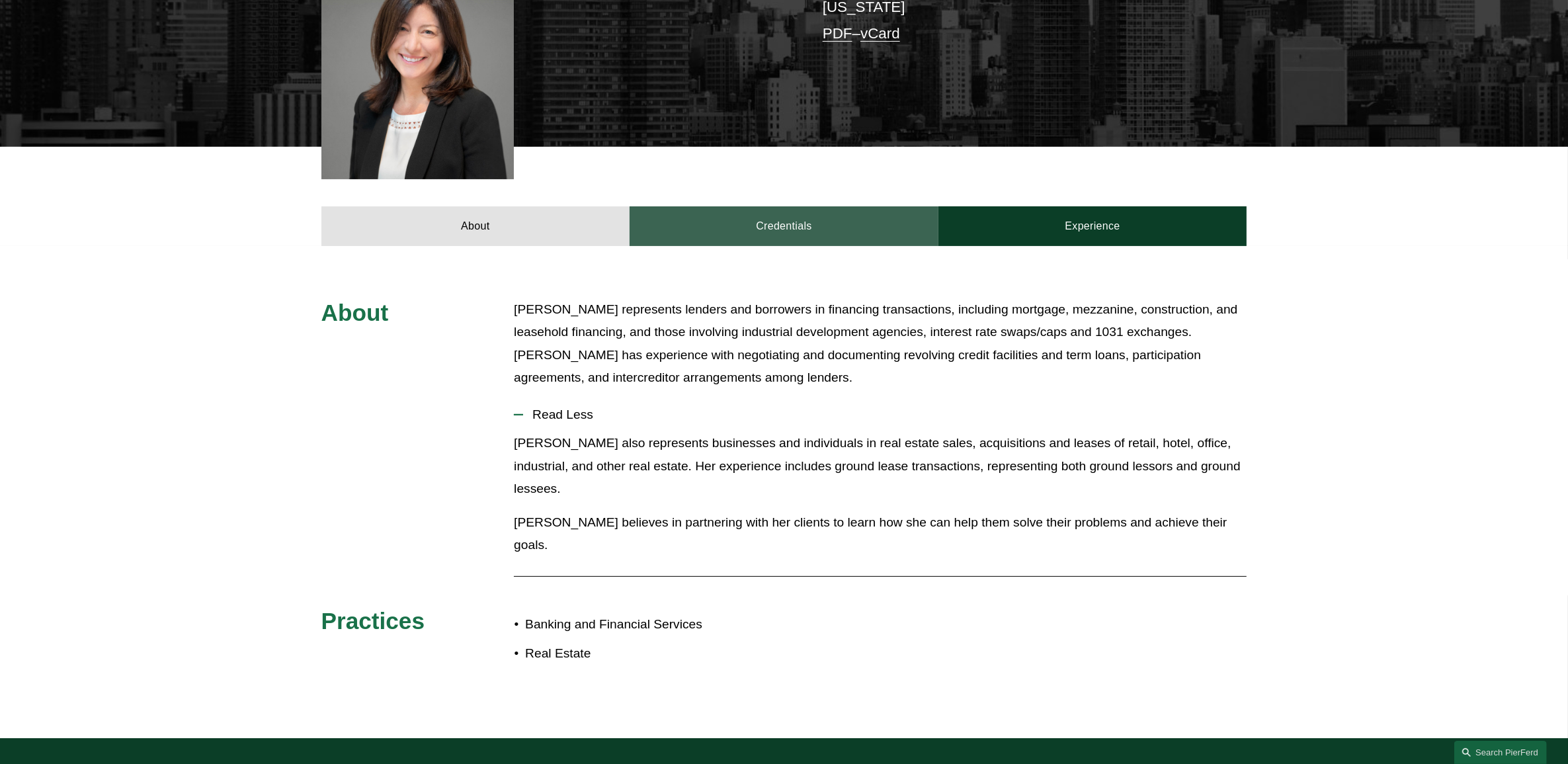
click at [802, 212] on link "Credentials" at bounding box center [784, 226] width 309 height 40
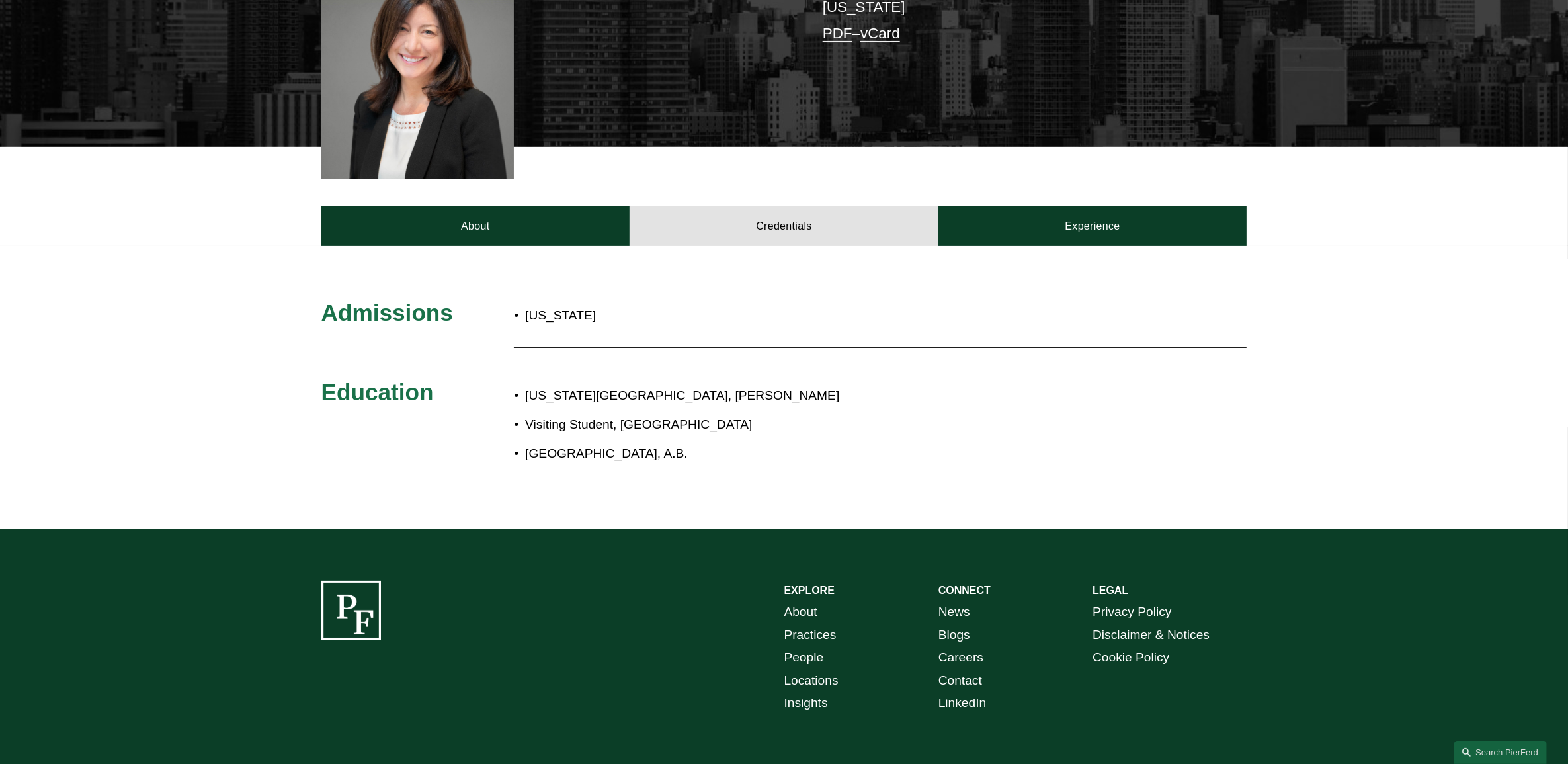
click at [1174, 177] on div "About Credentials Experience" at bounding box center [784, 196] width 1568 height 99
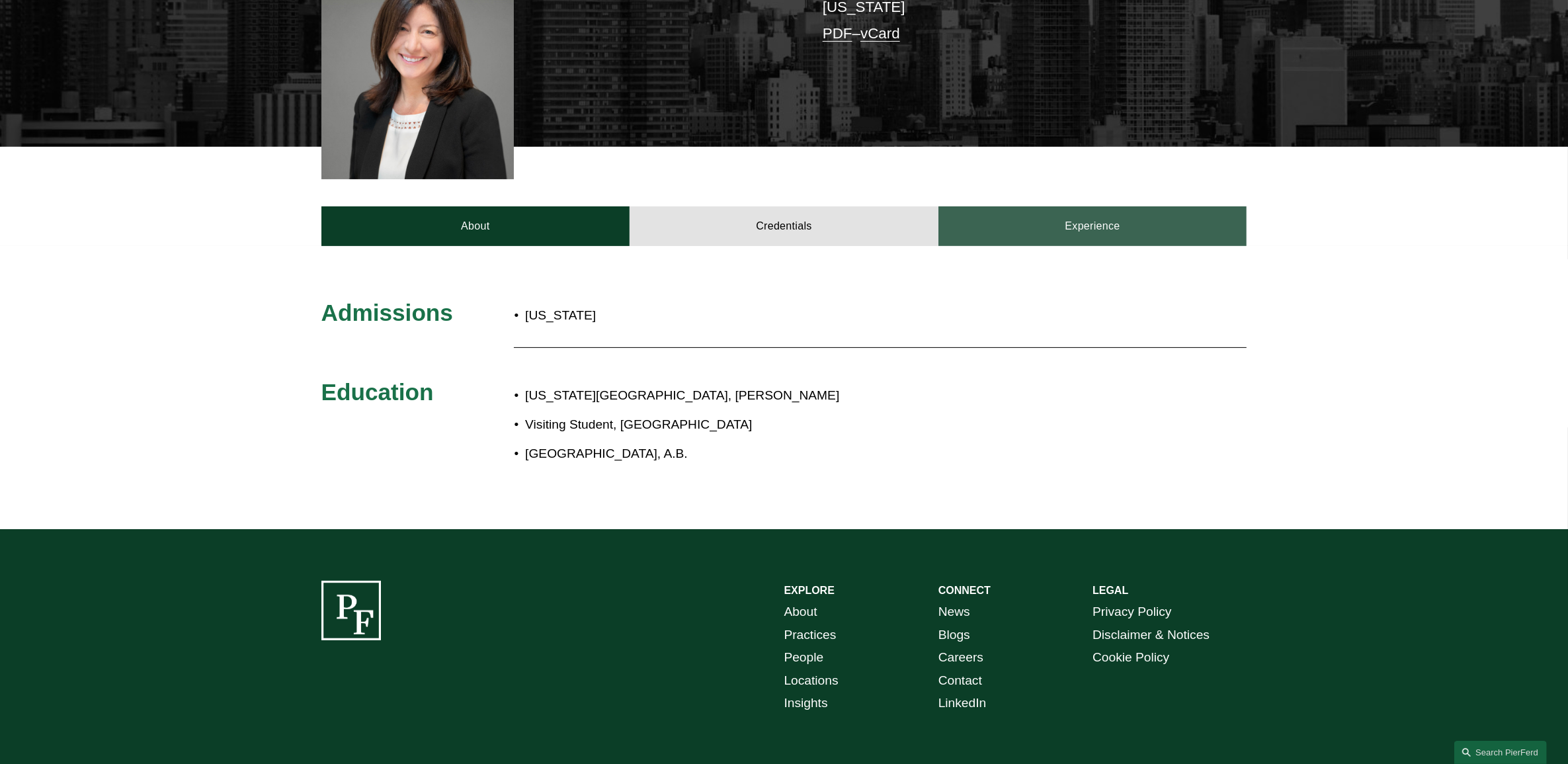
click at [1131, 216] on link "Experience" at bounding box center [1093, 226] width 309 height 40
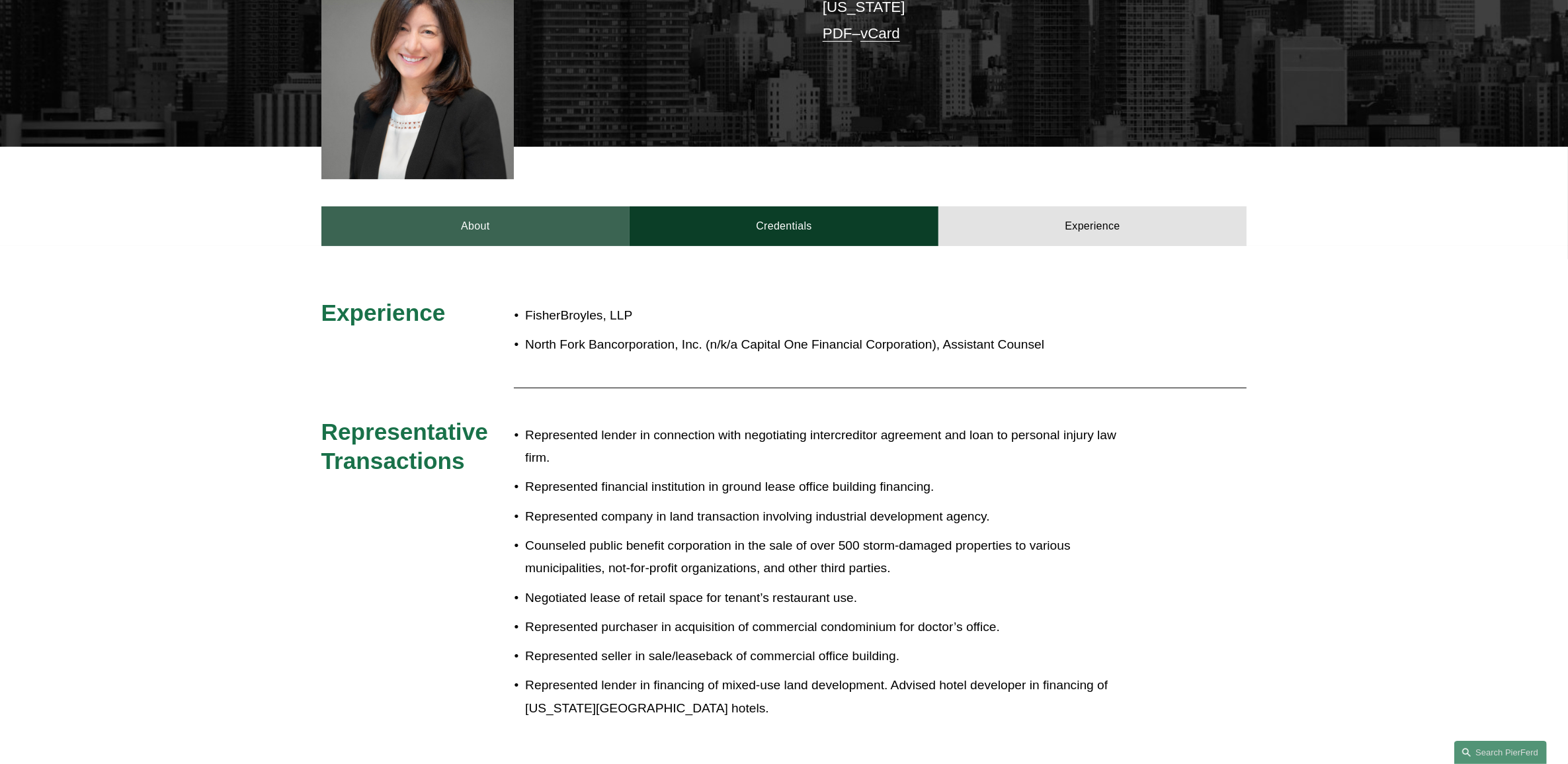
click at [561, 206] on link "About" at bounding box center [476, 226] width 309 height 40
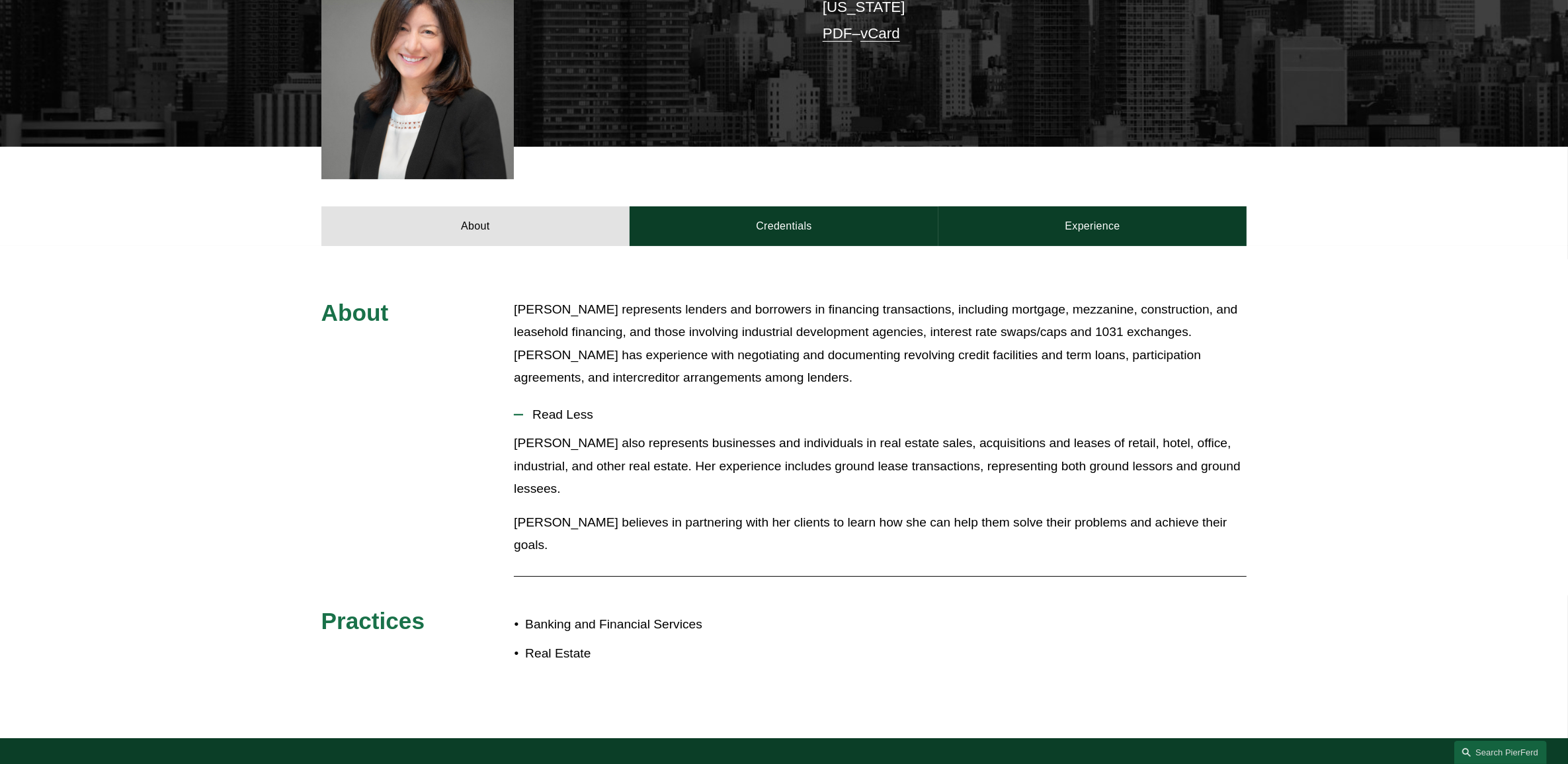
click at [672, 302] on p "Cathleen D. Allen represents lenders and borrowers in financing transactions, i…" at bounding box center [880, 344] width 733 height 91
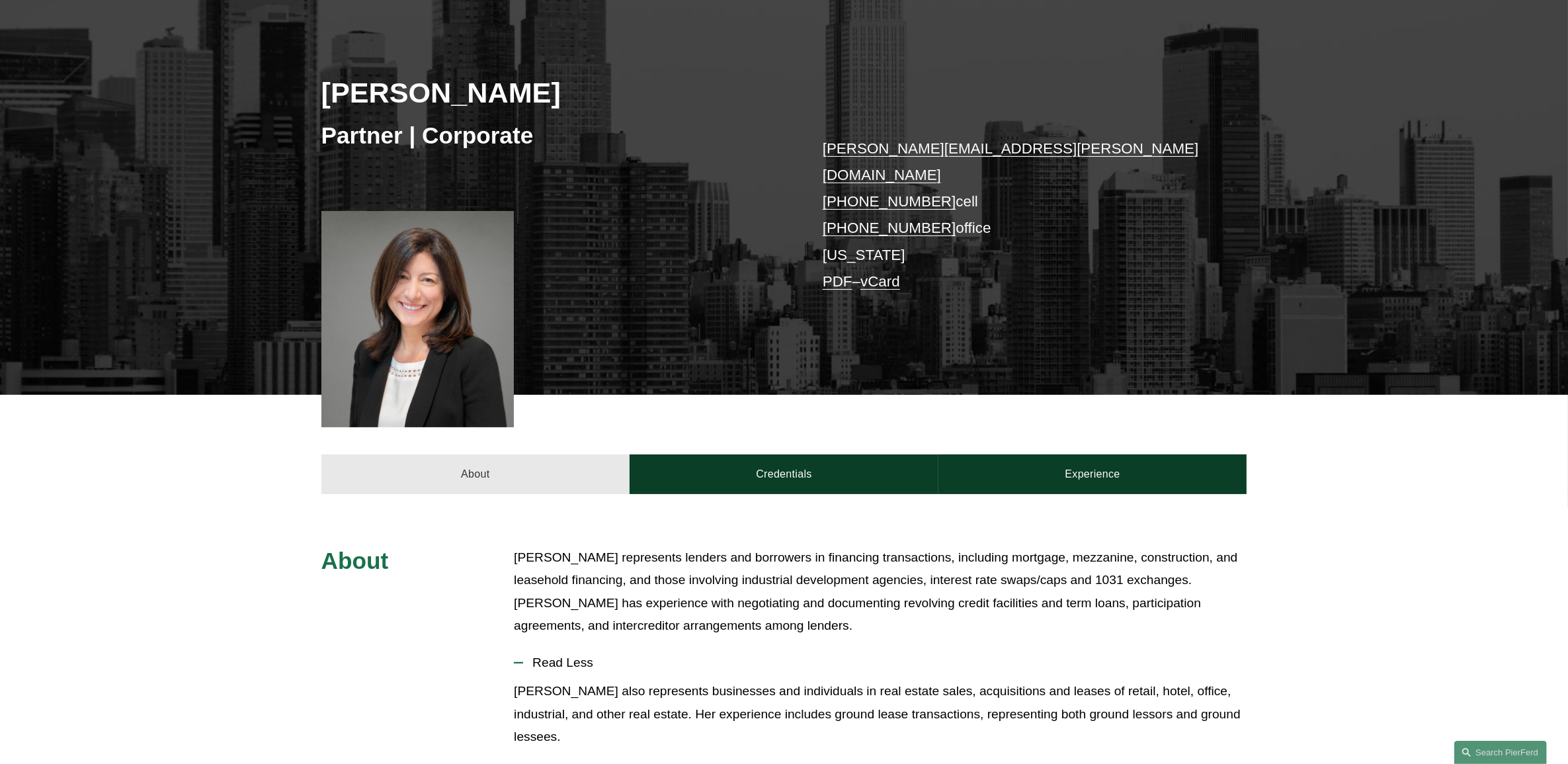
scroll to position [0, 0]
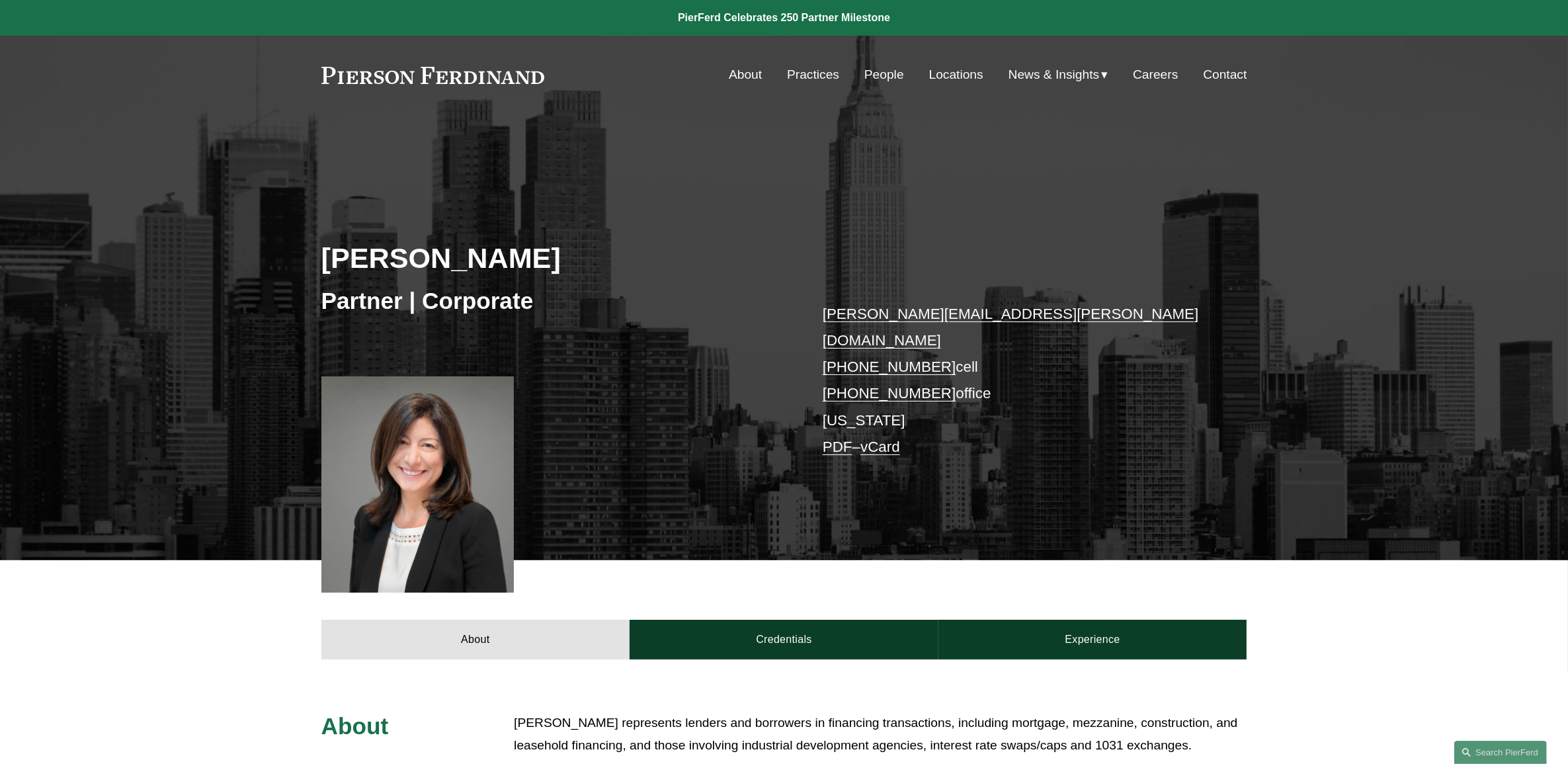
drag, startPoint x: 625, startPoint y: 448, endPoint x: 616, endPoint y: 452, distance: 9.8
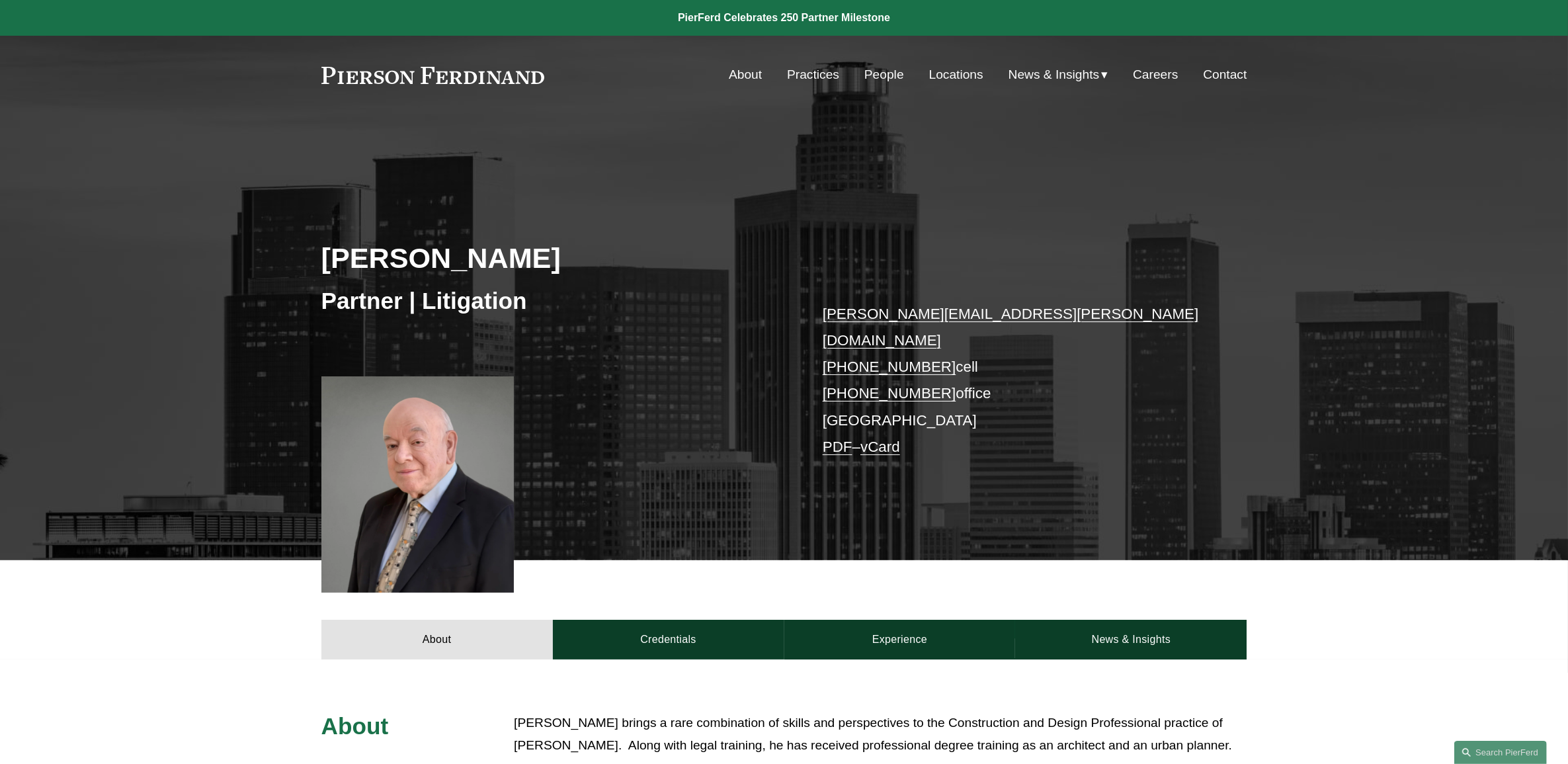
click at [394, 258] on h2 "[PERSON_NAME]" at bounding box center [552, 258] width 463 height 34
click at [394, 258] on h2 "[PERSON_NAME]" at bounding box center [552, 258] width 463 height 34
copy div "[PERSON_NAME]"
click at [718, 426] on div "[PERSON_NAME] Partner | Litigation [PERSON_NAME][EMAIL_ADDRESS][PERSON_NAME][DO…" at bounding box center [784, 361] width 1568 height 399
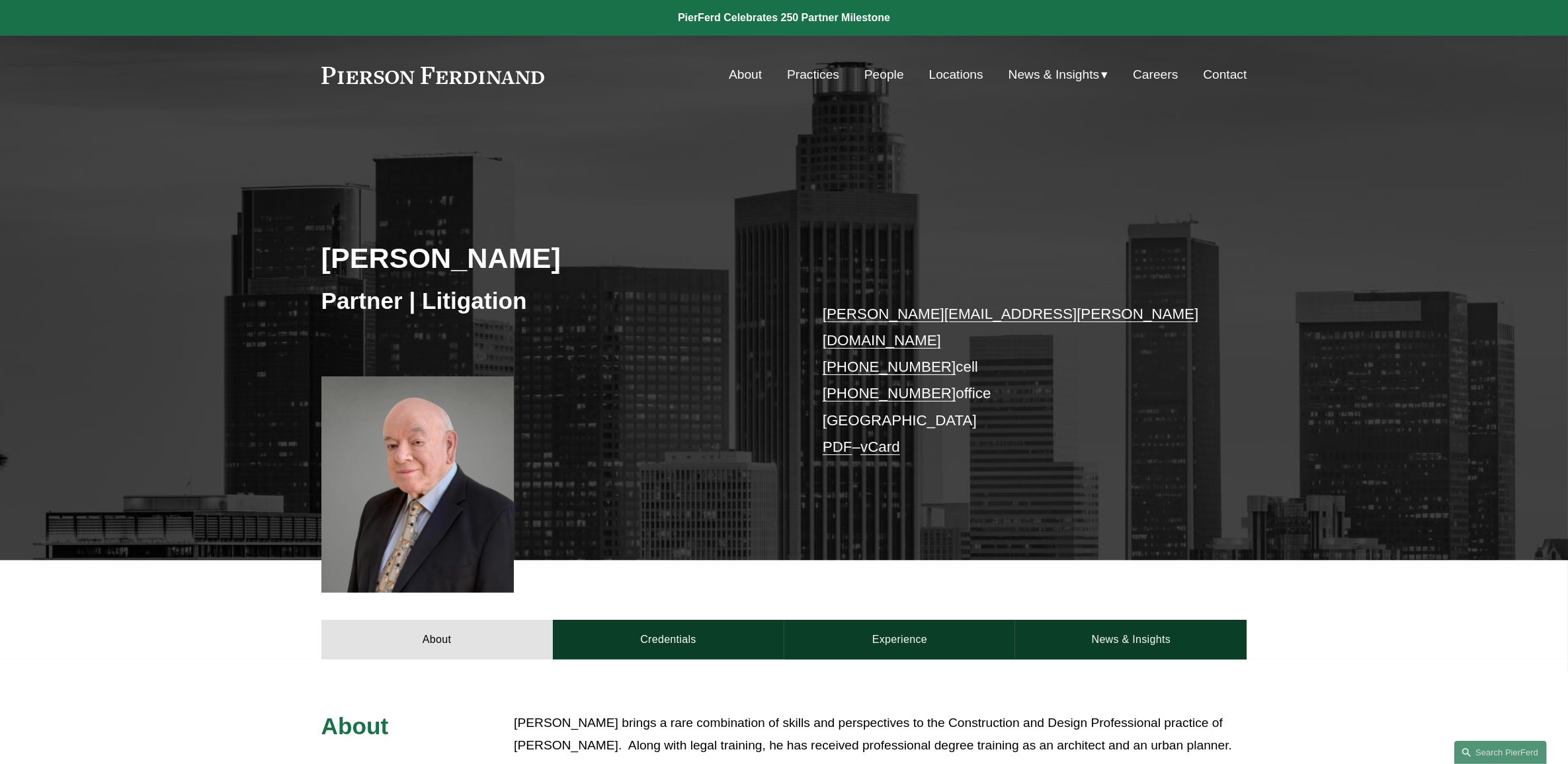
click at [531, 358] on div "[PERSON_NAME] Partner | Litigation [PERSON_NAME][EMAIL_ADDRESS][PERSON_NAME][DO…" at bounding box center [784, 361] width 1568 height 399
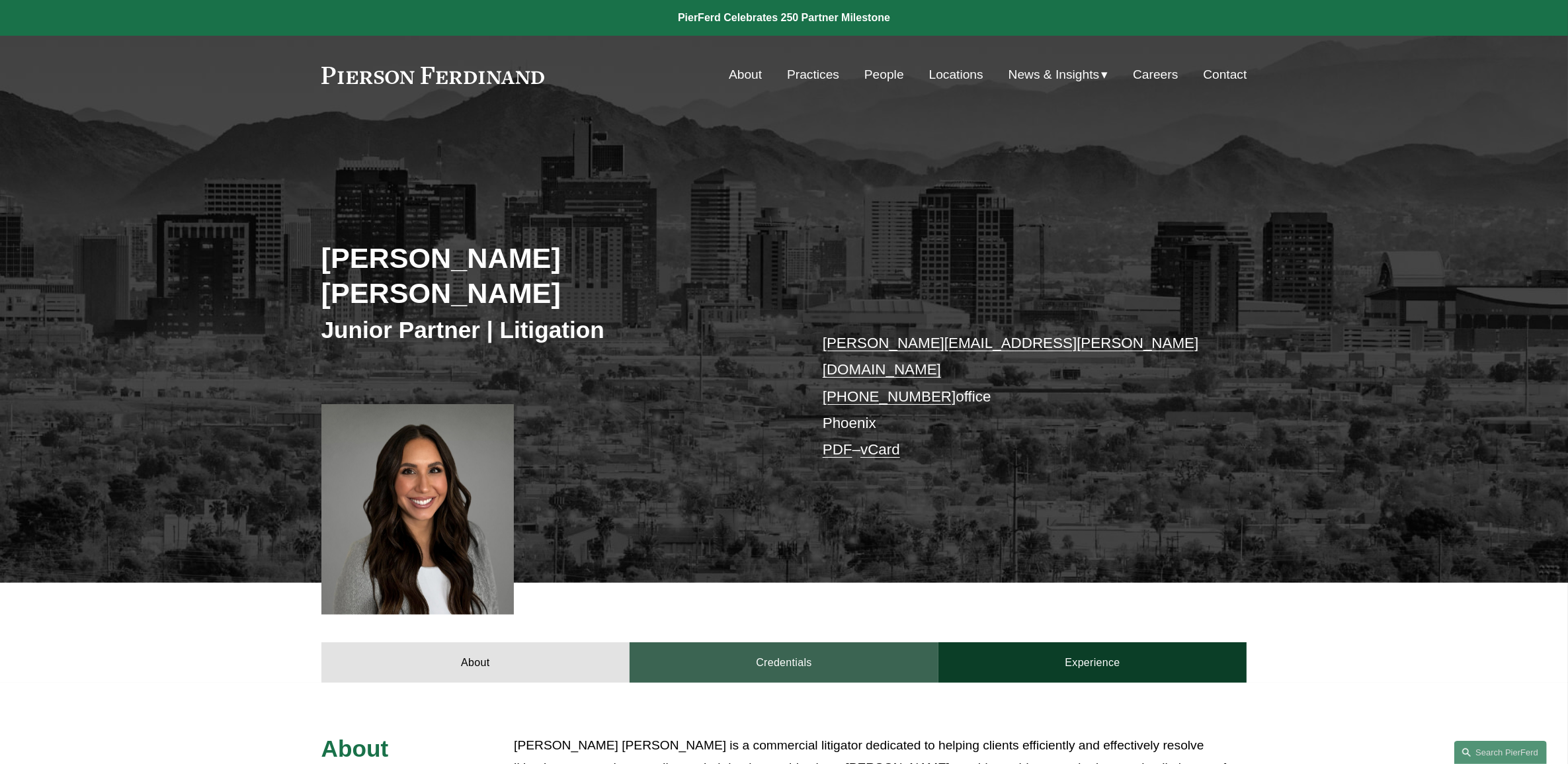
click at [776, 643] on link "Credentials" at bounding box center [784, 662] width 309 height 40
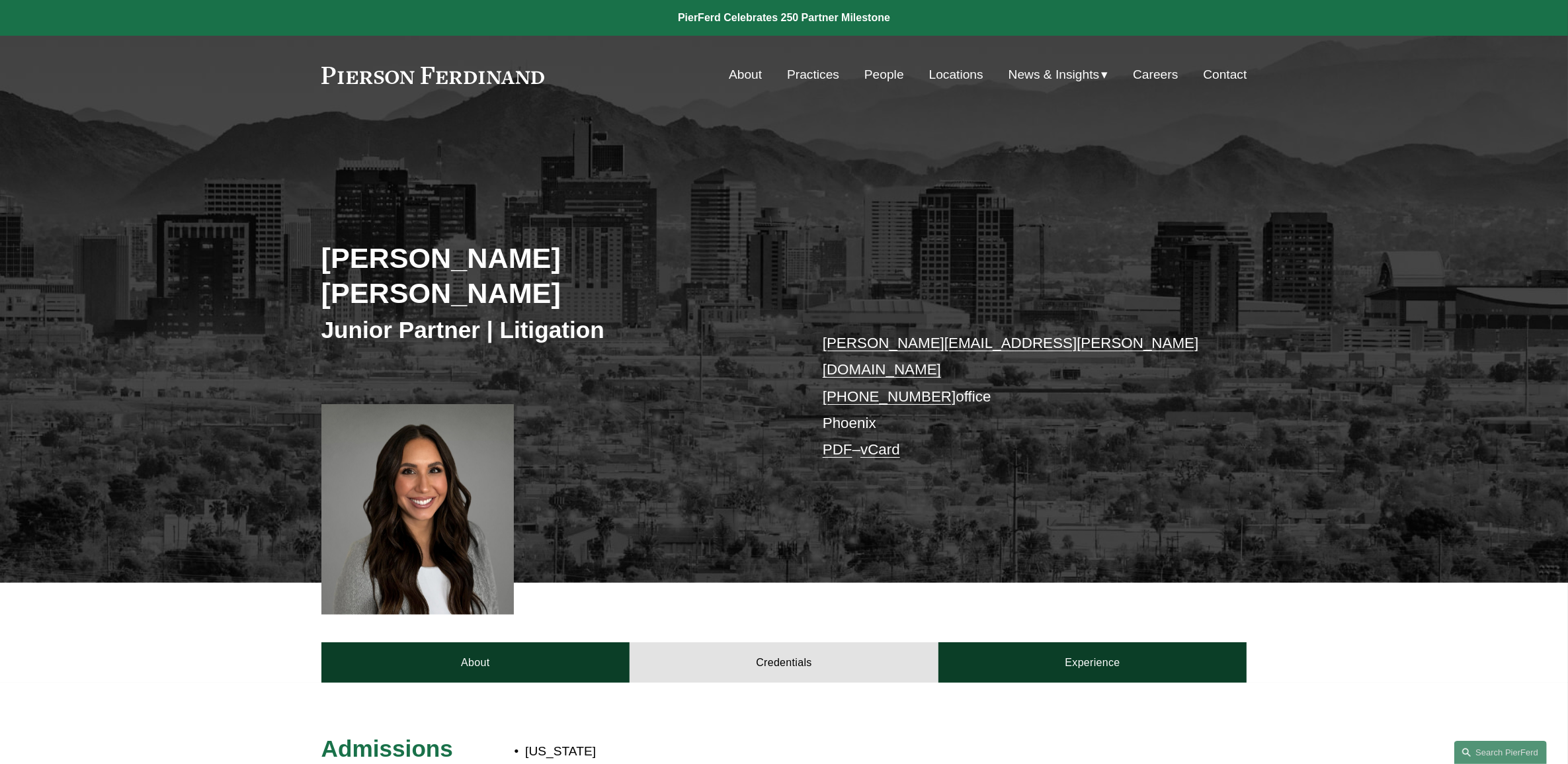
click at [808, 76] on link "Practices" at bounding box center [813, 75] width 52 height 25
click at [797, 81] on link "Practices" at bounding box center [813, 75] width 52 height 25
click at [798, 79] on link "Practices" at bounding box center [813, 75] width 52 height 25
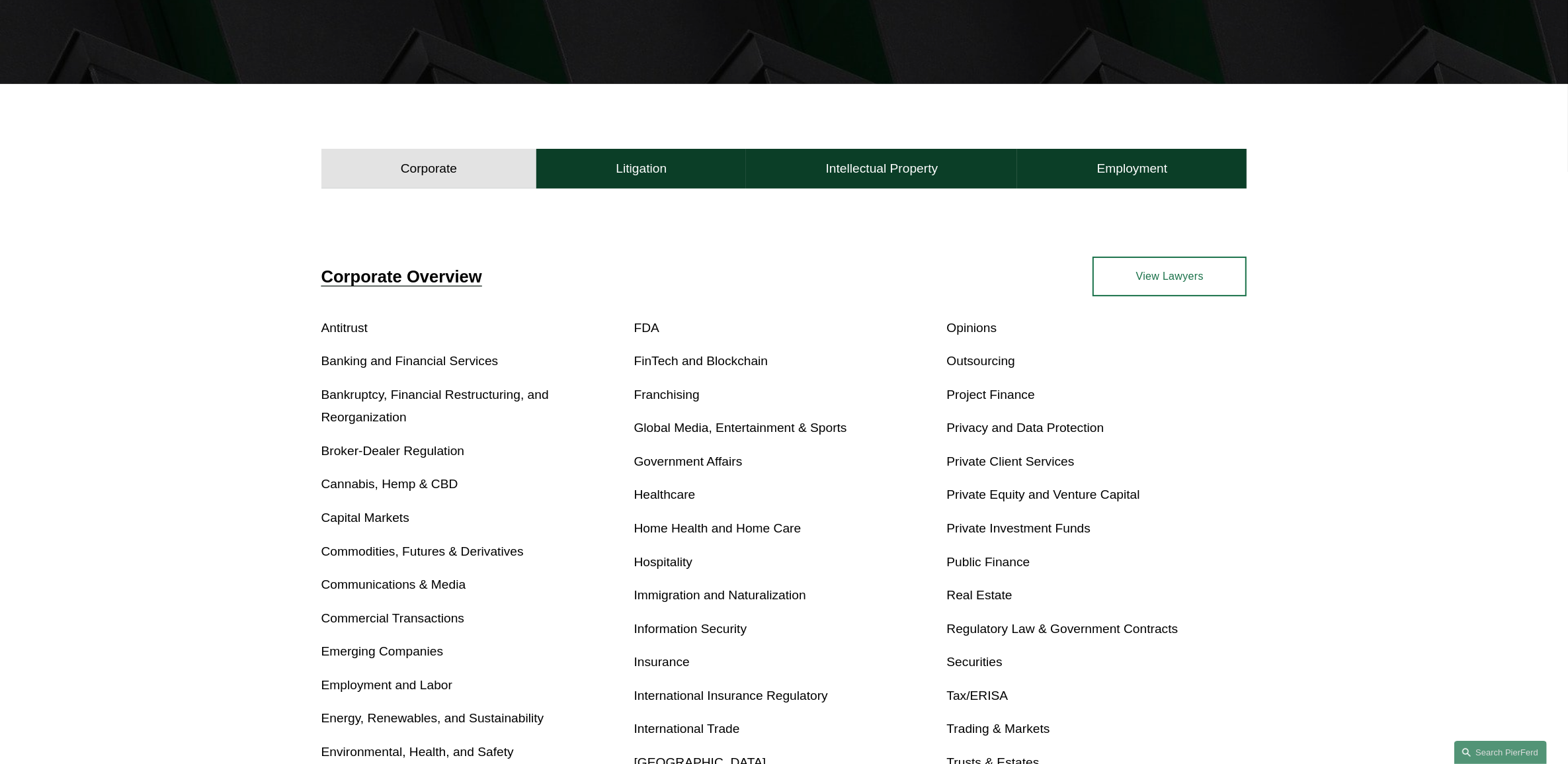
scroll to position [414, 0]
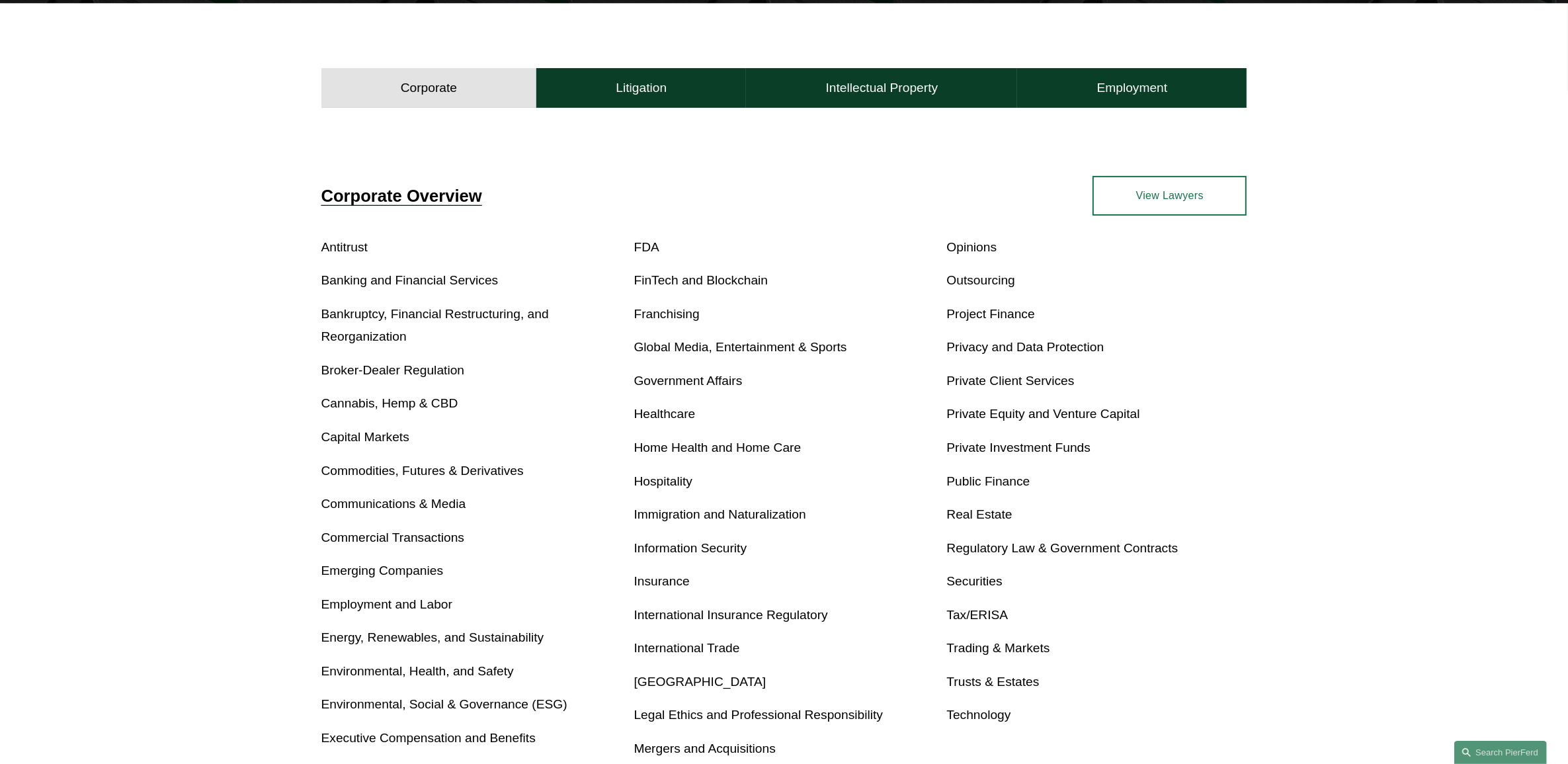
click at [980, 513] on link "Real Estate" at bounding box center [978, 515] width 65 height 14
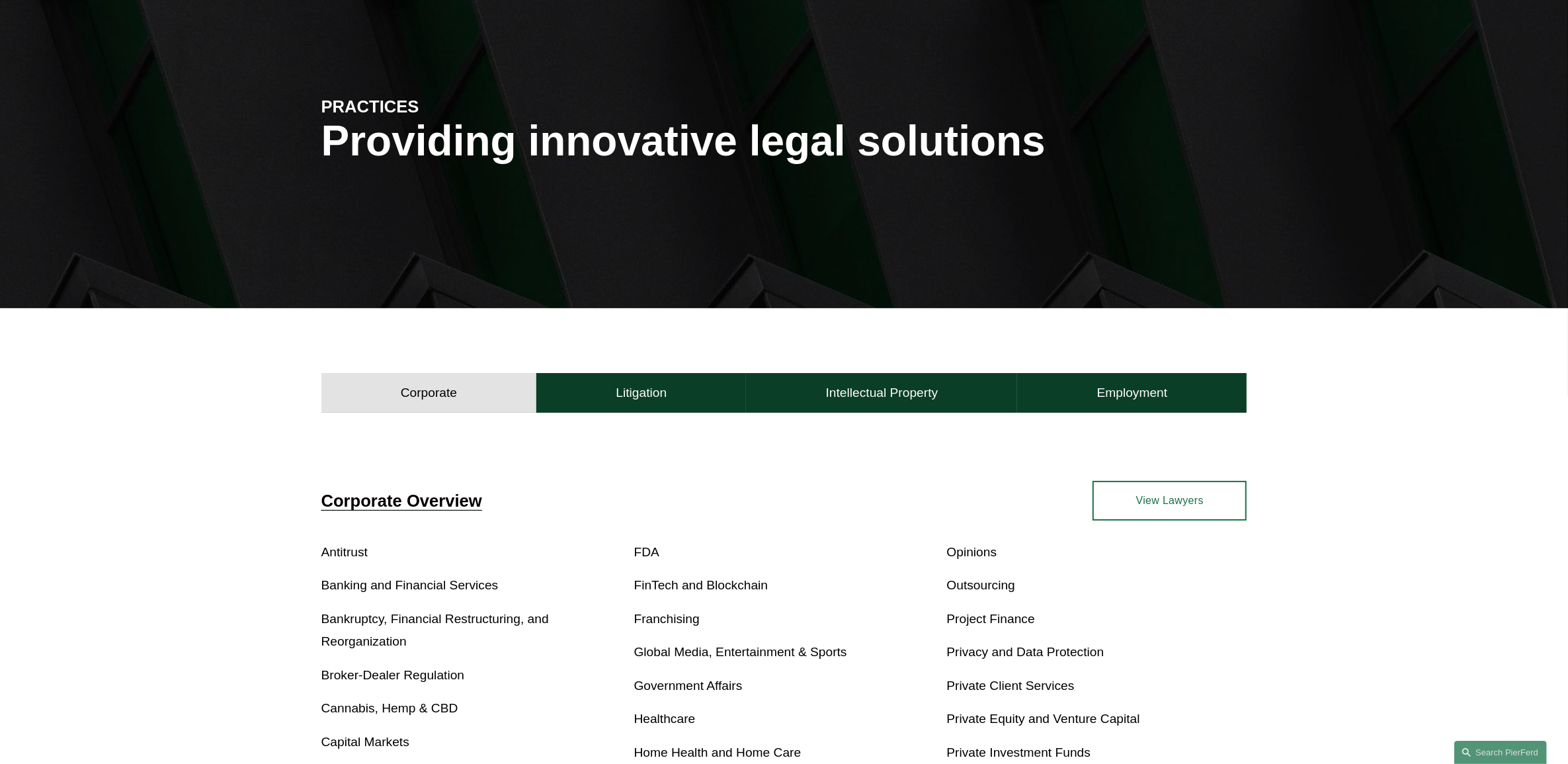
scroll to position [0, 0]
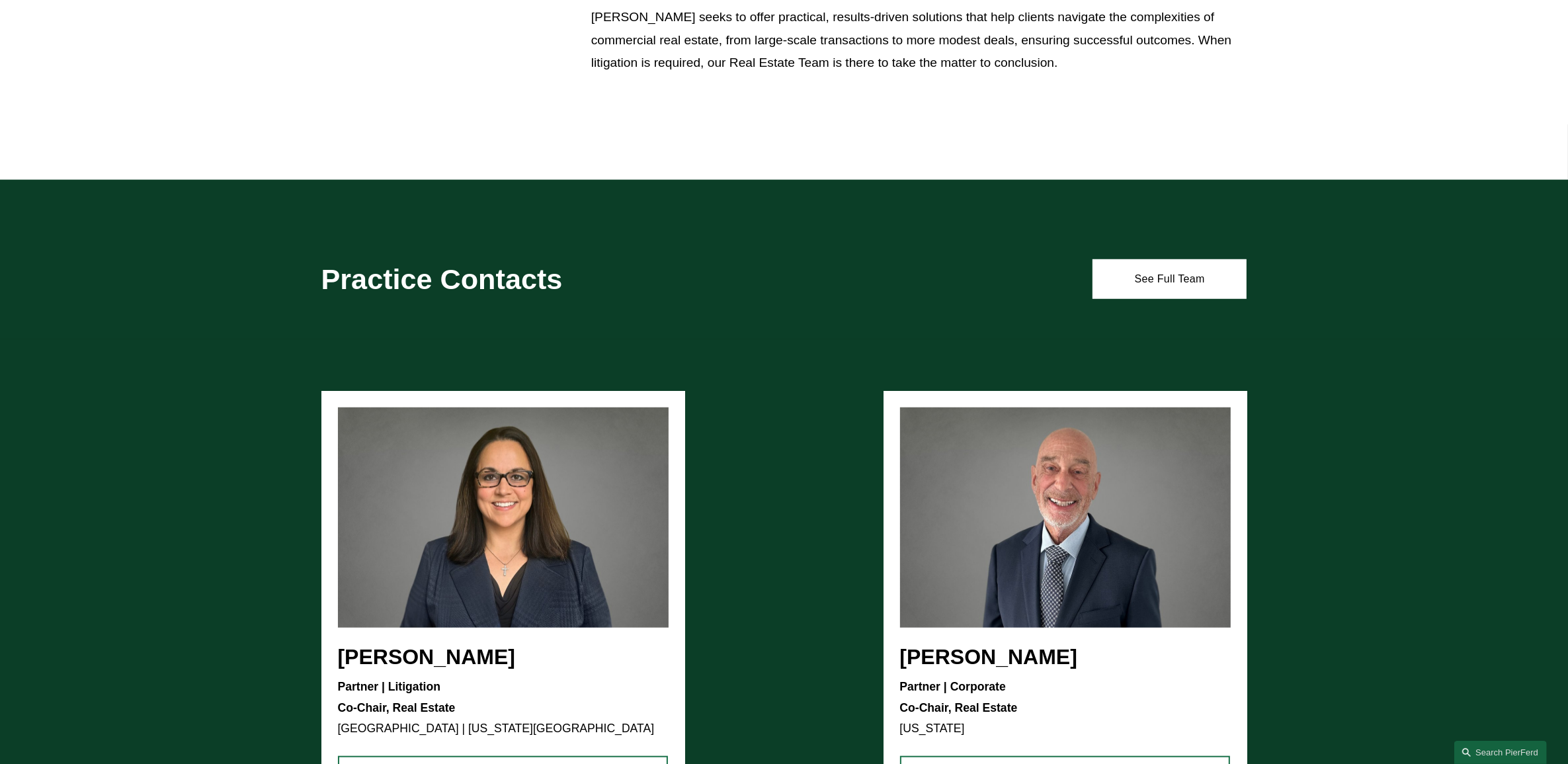
scroll to position [1240, 0]
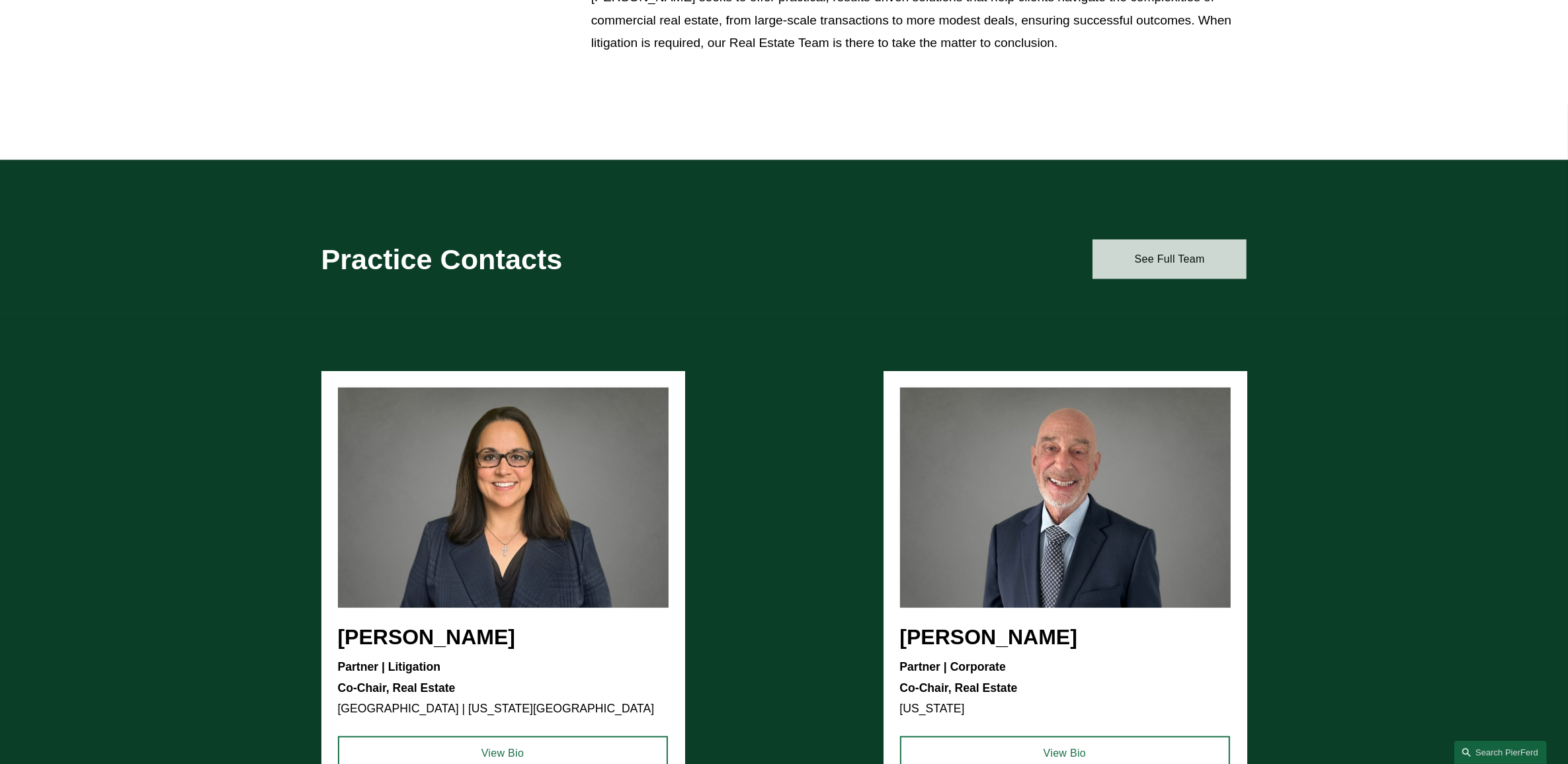
click at [1161, 264] on link "See Full Team" at bounding box center [1169, 259] width 154 height 40
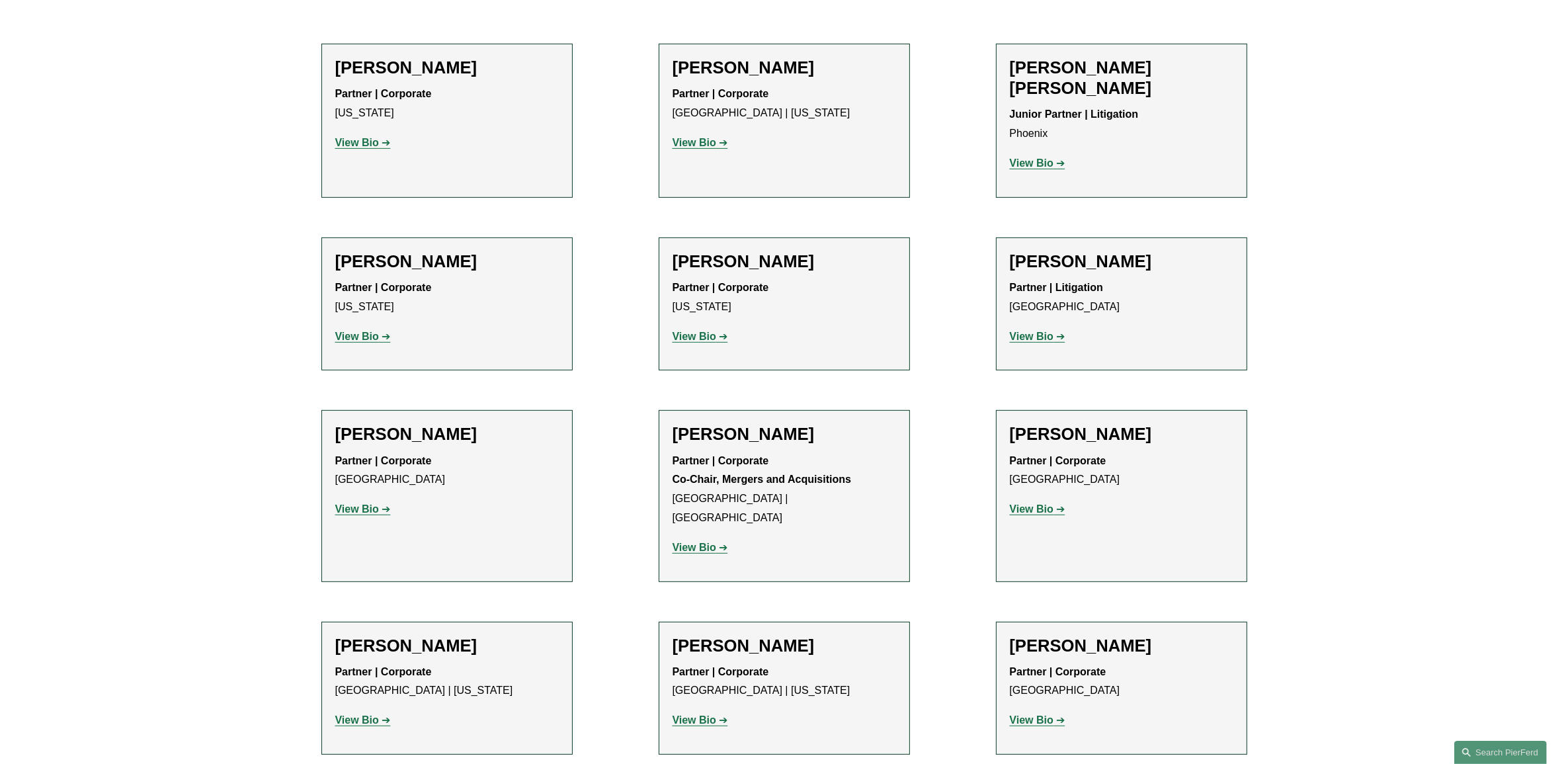
scroll to position [661, 0]
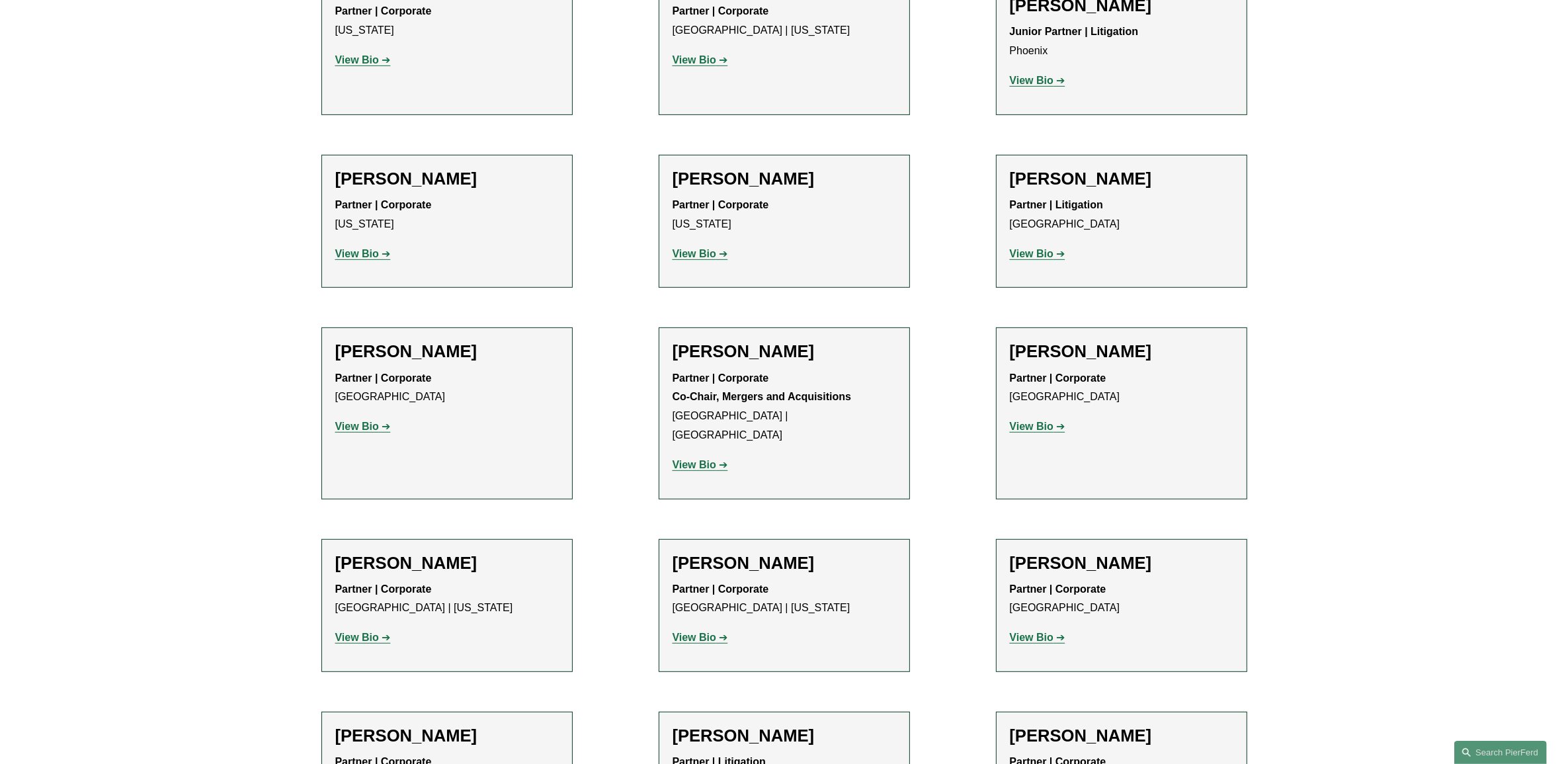
drag, startPoint x: 329, startPoint y: 520, endPoint x: 468, endPoint y: 527, distance: 139.2
click at [468, 539] on li "Ahpaly Coradin Partner | Corporate Miami | New York View Bio Location: Miami; L…" at bounding box center [447, 606] width 251 height 133
drag, startPoint x: 468, startPoint y: 527, endPoint x: 395, endPoint y: 532, distance: 73.2
click at [395, 553] on h2 "Ahpaly Coradin" at bounding box center [447, 563] width 223 height 20
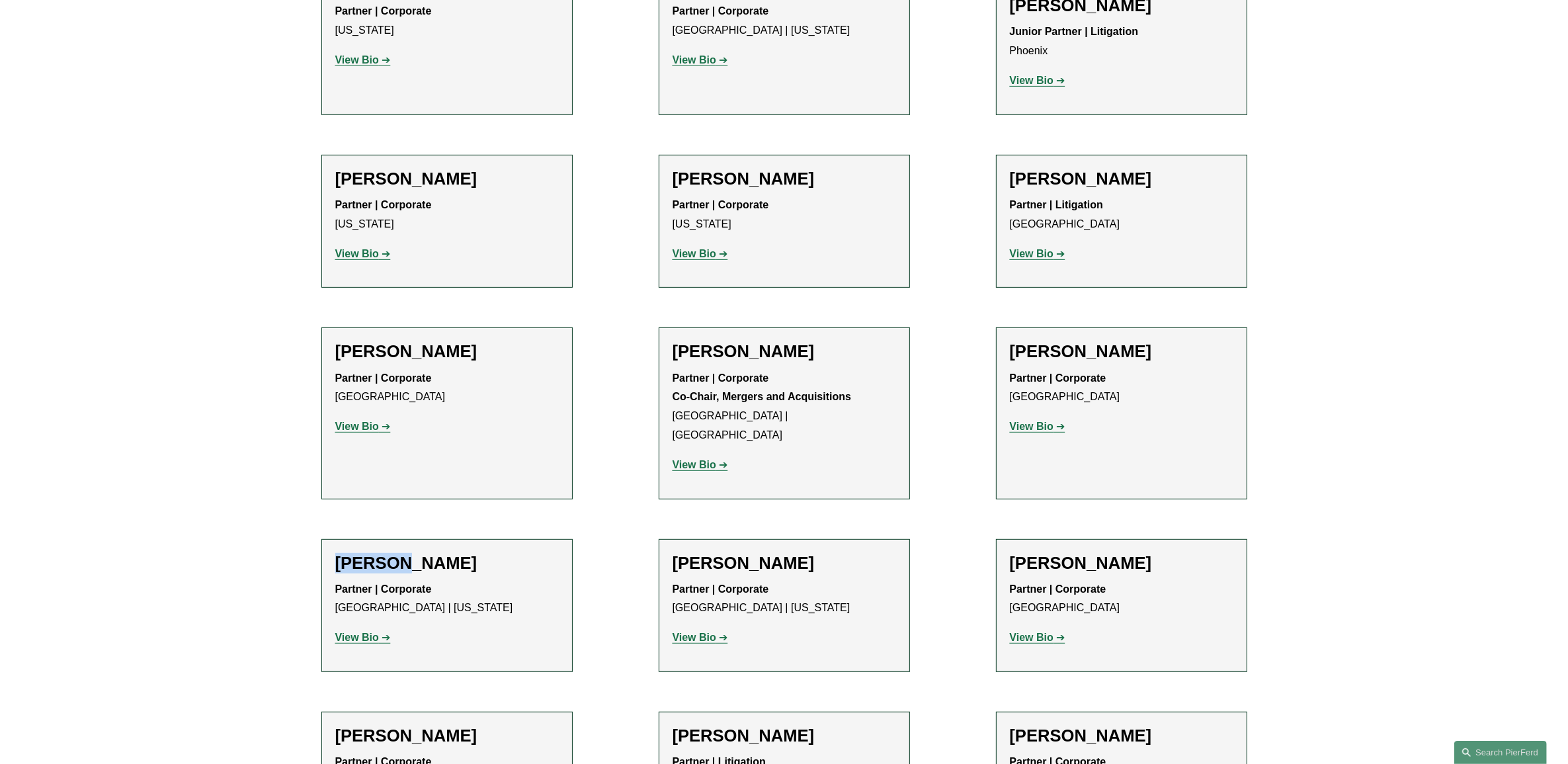
click at [394, 553] on h2 "Ahpaly Coradin" at bounding box center [447, 563] width 223 height 20
drag, startPoint x: 394, startPoint y: 529, endPoint x: 385, endPoint y: 520, distance: 12.7
click at [385, 553] on h2 "Ahpaly Coradin" at bounding box center [447, 563] width 223 height 20
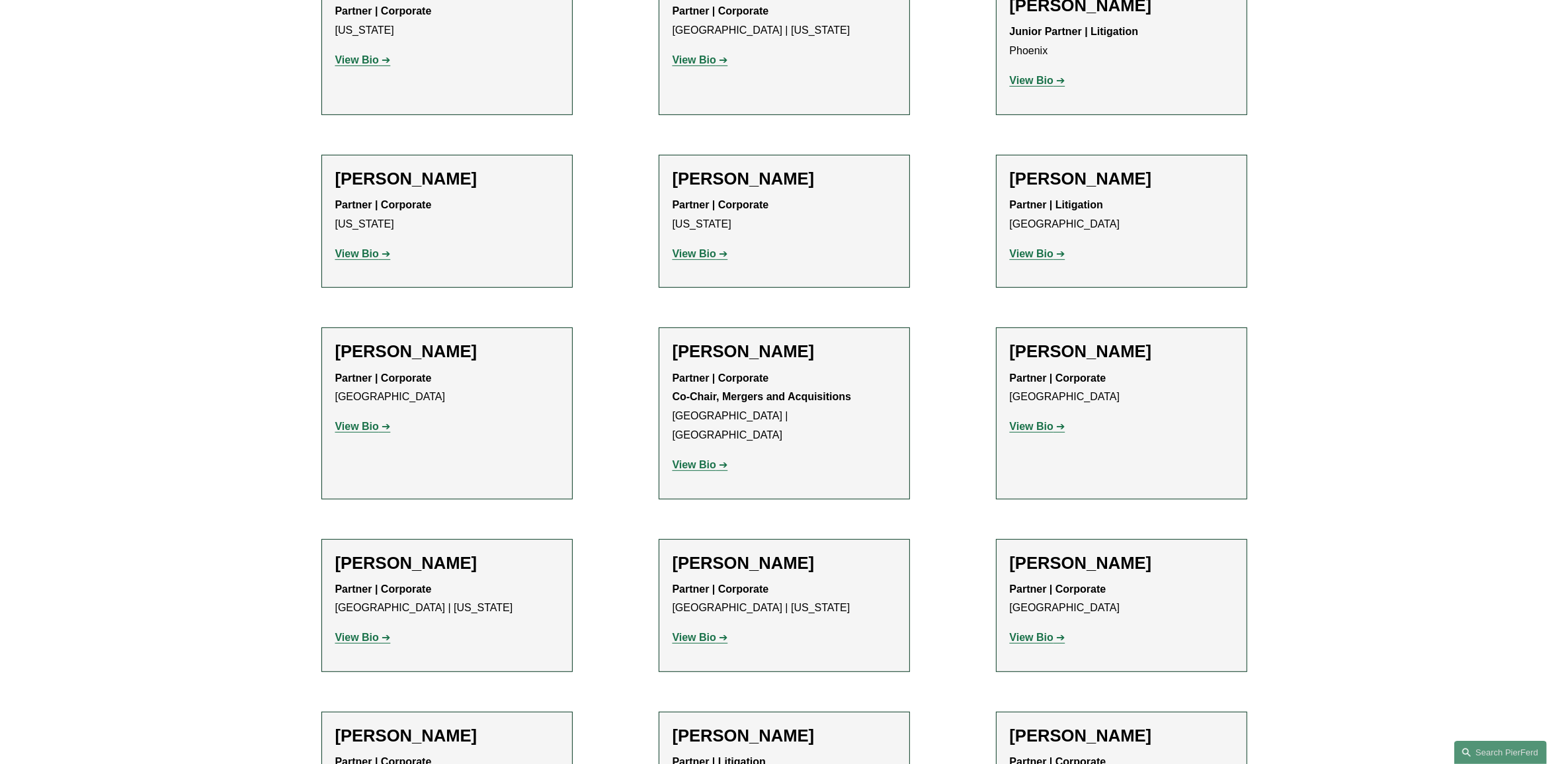
drag, startPoint x: 385, startPoint y: 520, endPoint x: 417, endPoint y: 523, distance: 32.1
click at [417, 553] on h2 "Ahpaly Coradin" at bounding box center [447, 563] width 223 height 20
drag, startPoint x: 417, startPoint y: 523, endPoint x: 574, endPoint y: 534, distance: 157.4
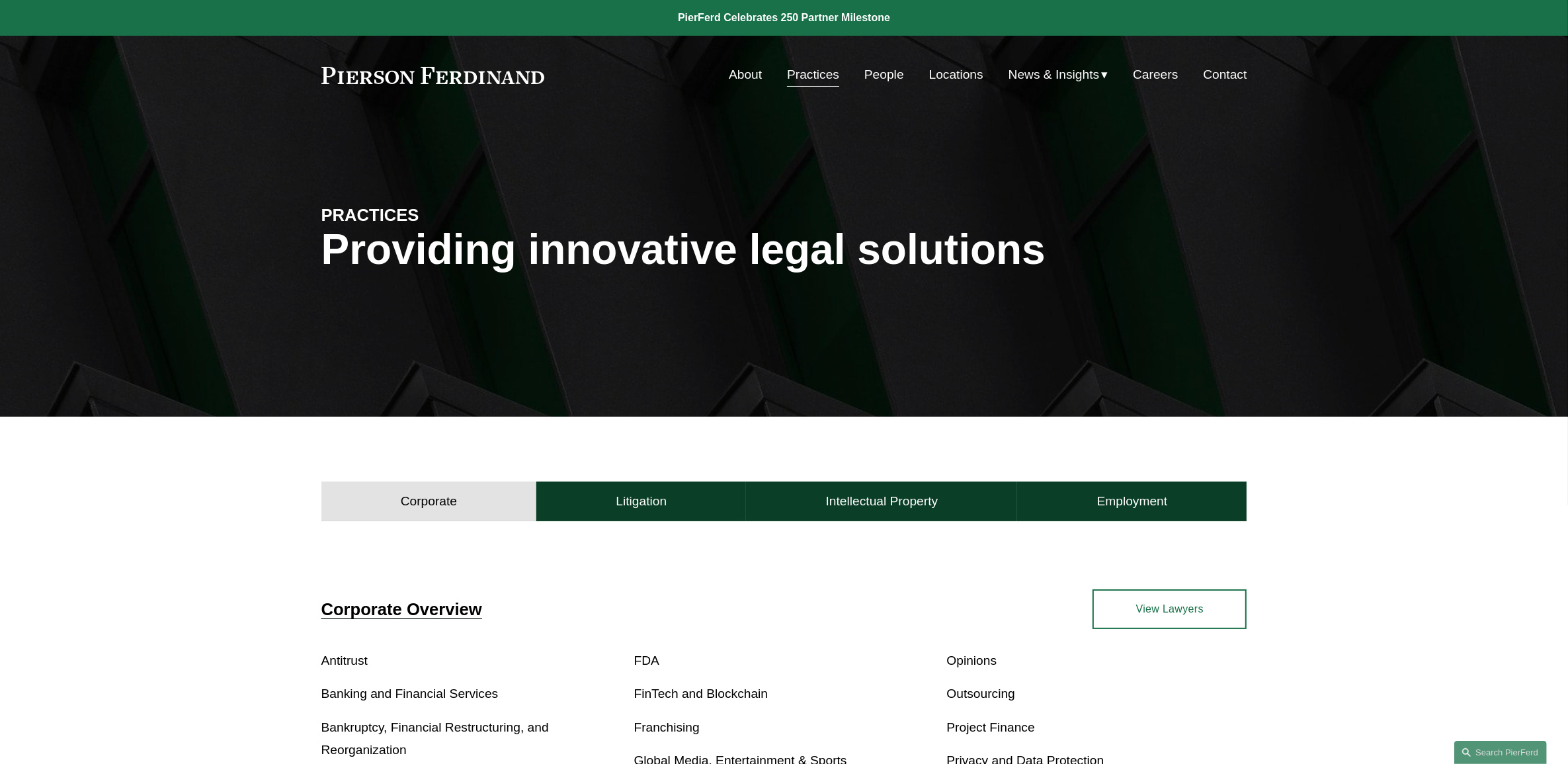
drag, startPoint x: 938, startPoint y: 343, endPoint x: 929, endPoint y: 339, distance: 9.8
click at [875, 72] on link "People" at bounding box center [884, 75] width 40 height 25
